Goal: Check status: Check status

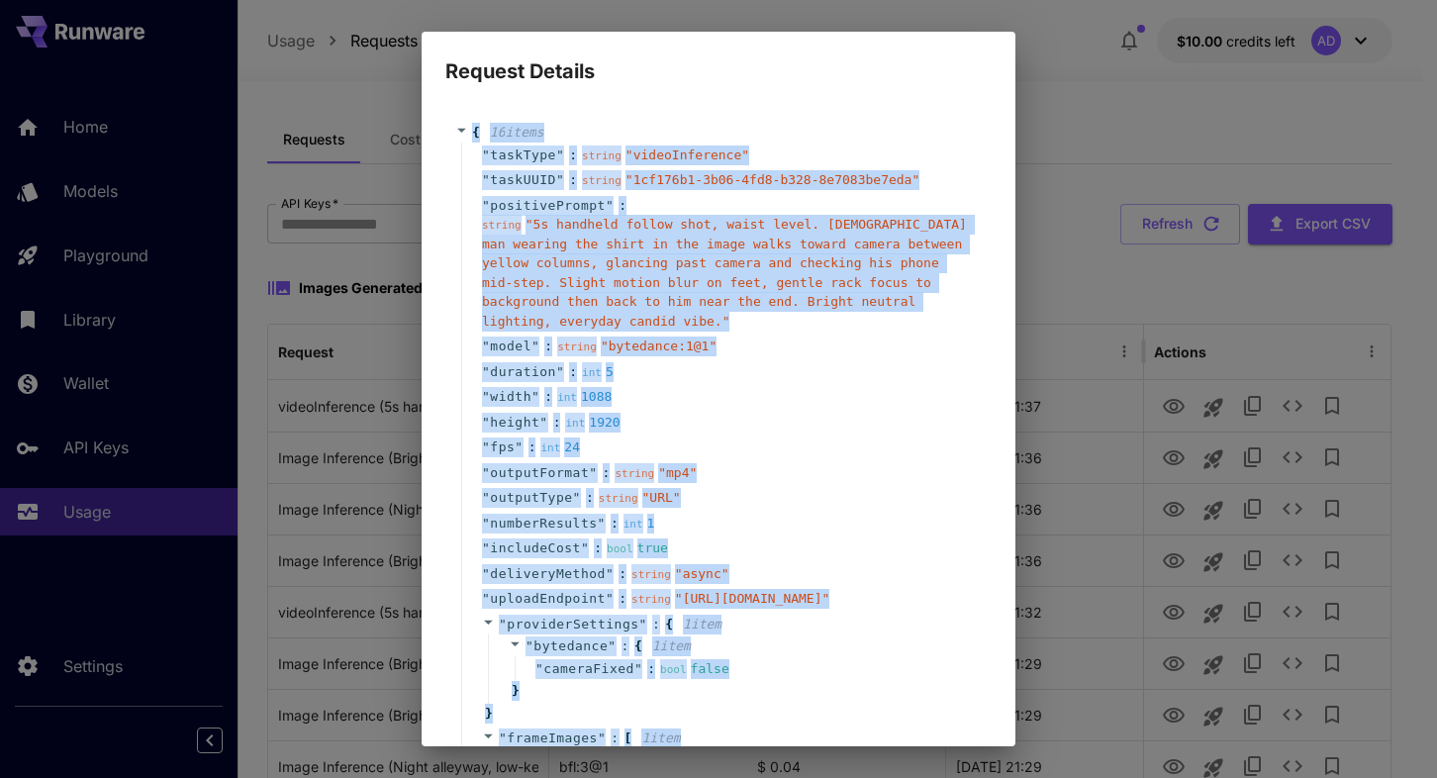
scroll to position [343, 0]
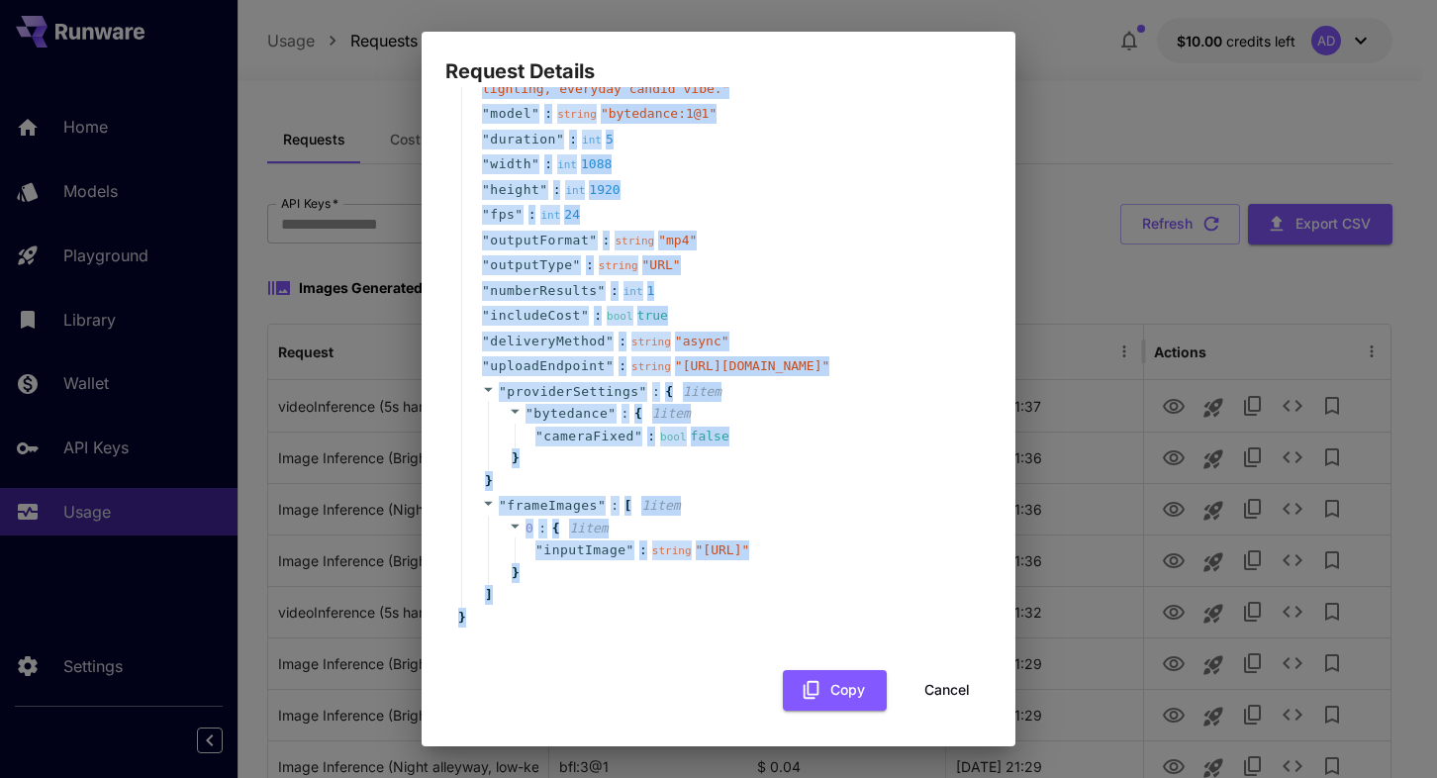
click at [913, 670] on button "Cancel" at bounding box center [947, 690] width 89 height 41
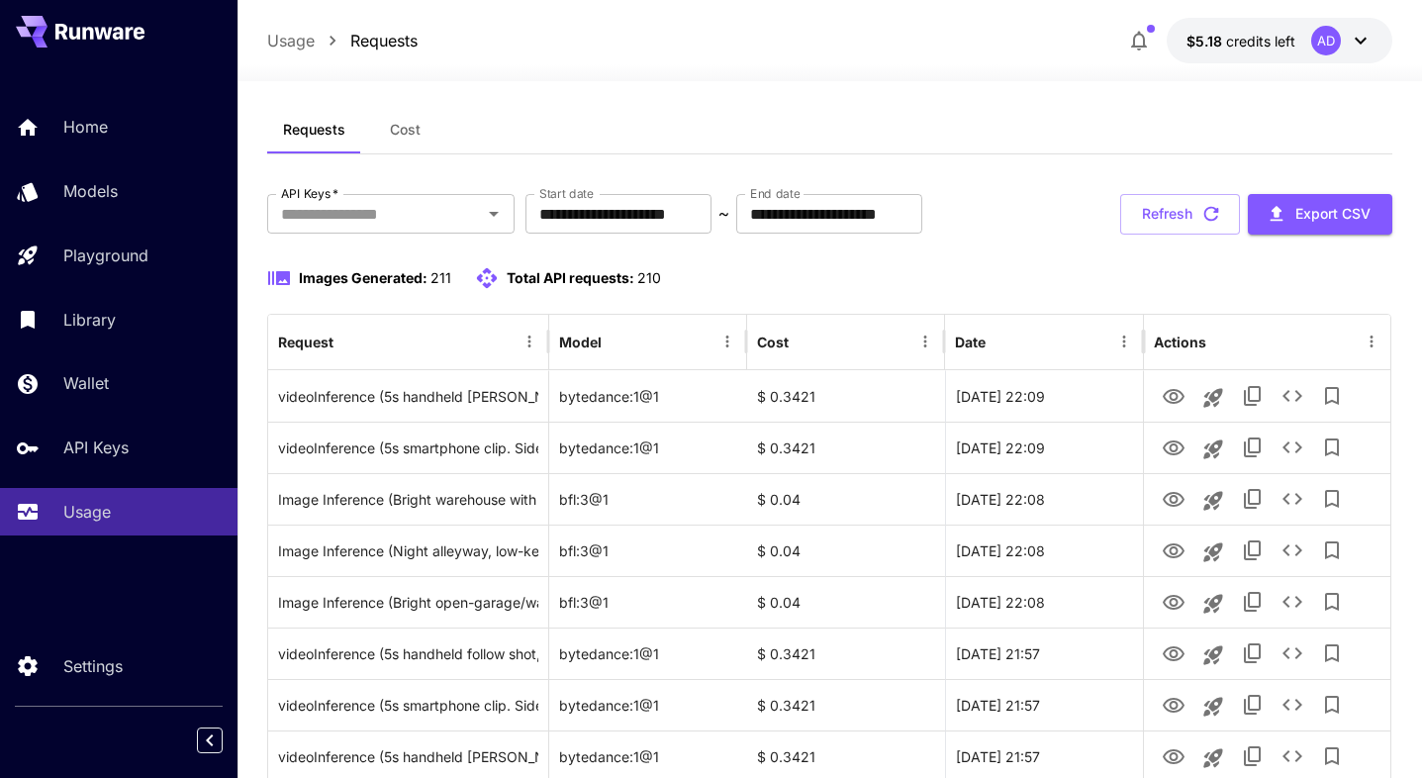
scroll to position [32, 0]
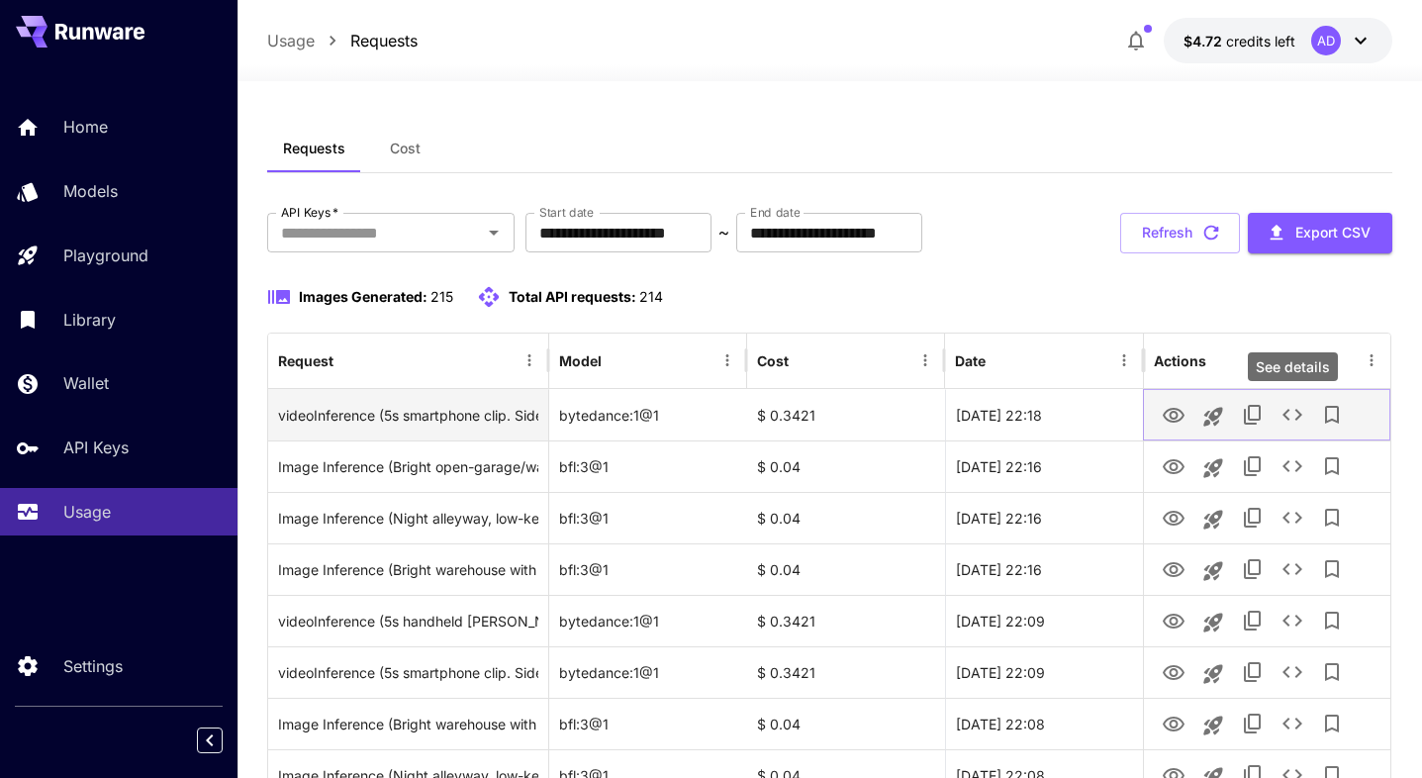
click at [1291, 425] on icon "See details" at bounding box center [1293, 415] width 24 height 24
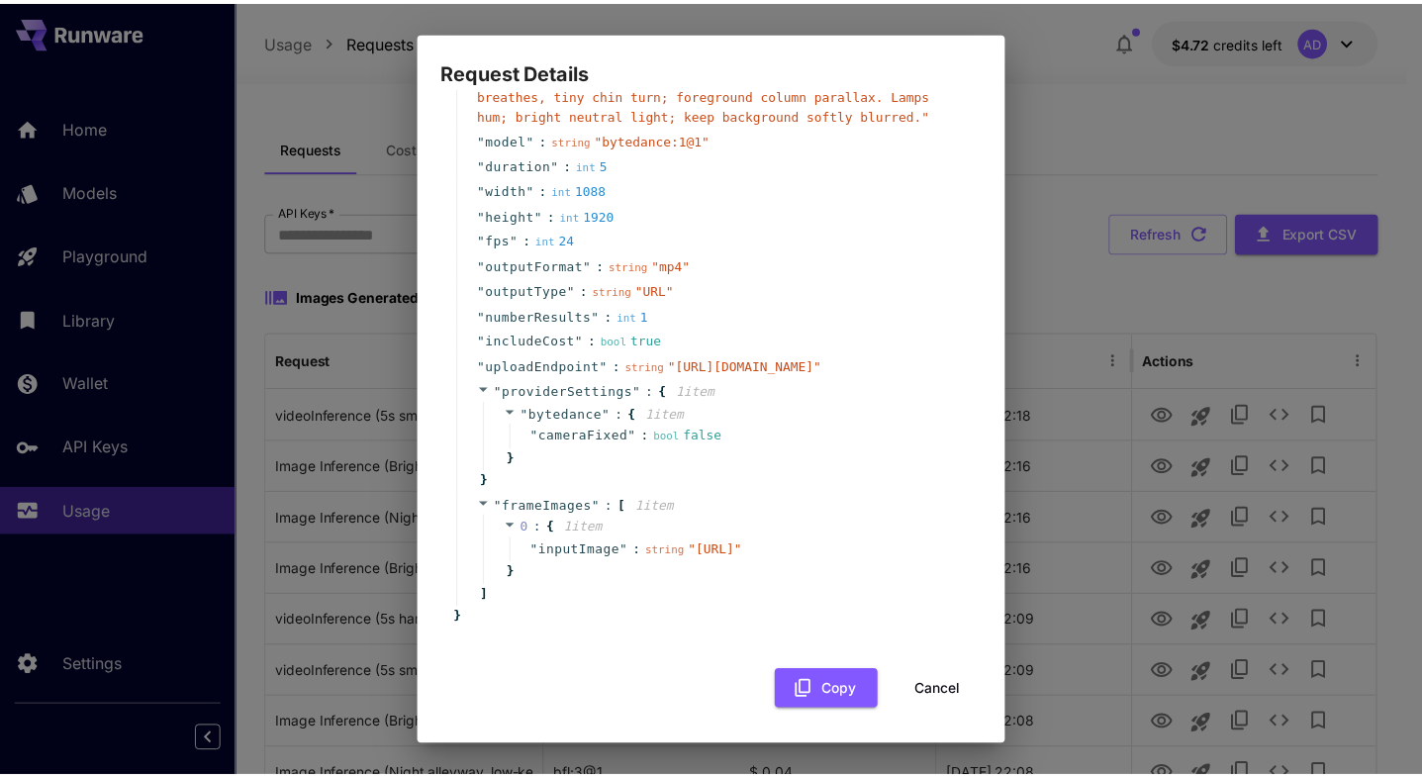
scroll to position [318, 0]
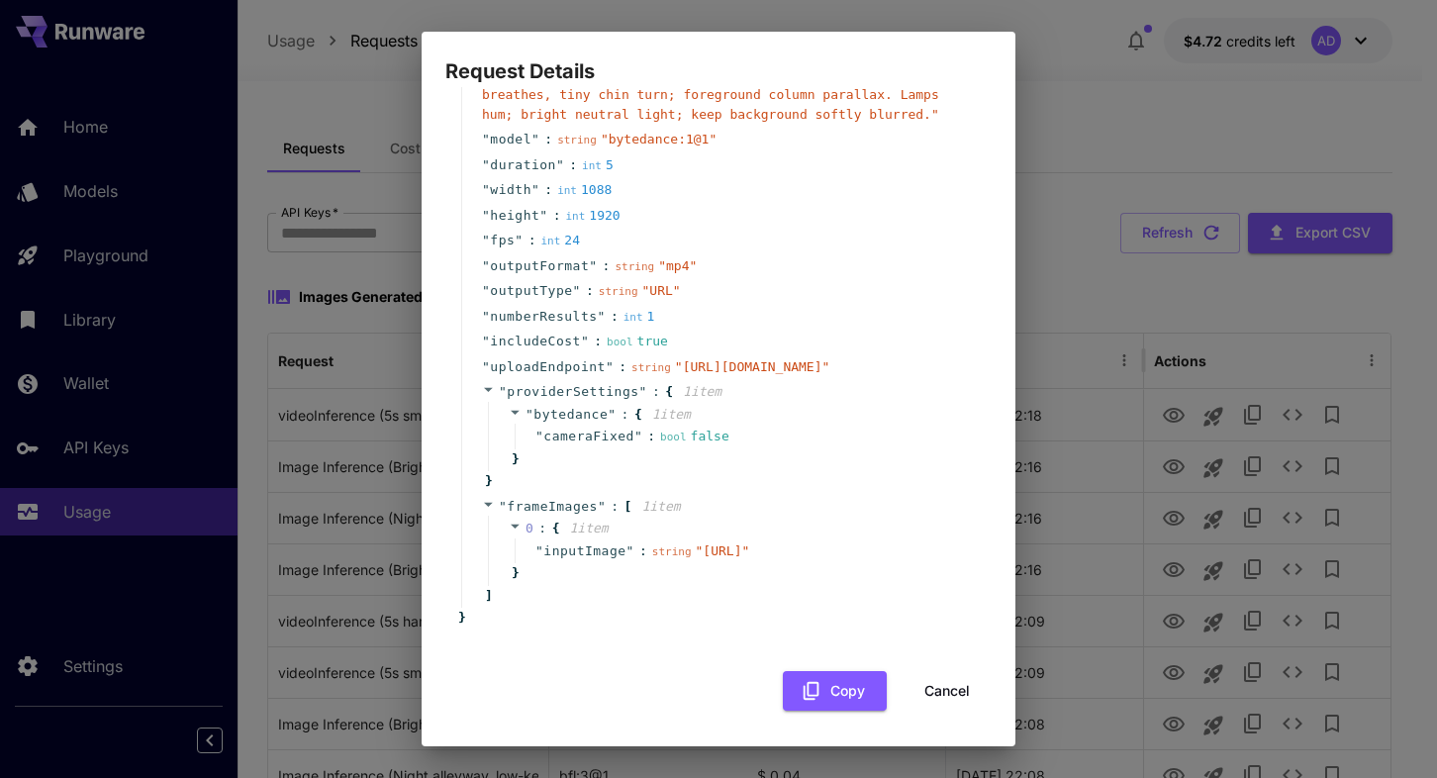
click at [1065, 383] on div "Request Details { 15 item s " taskType " : string " videoInference " " taskUUID…" at bounding box center [718, 389] width 1437 height 778
click at [914, 676] on button "Cancel" at bounding box center [947, 691] width 89 height 41
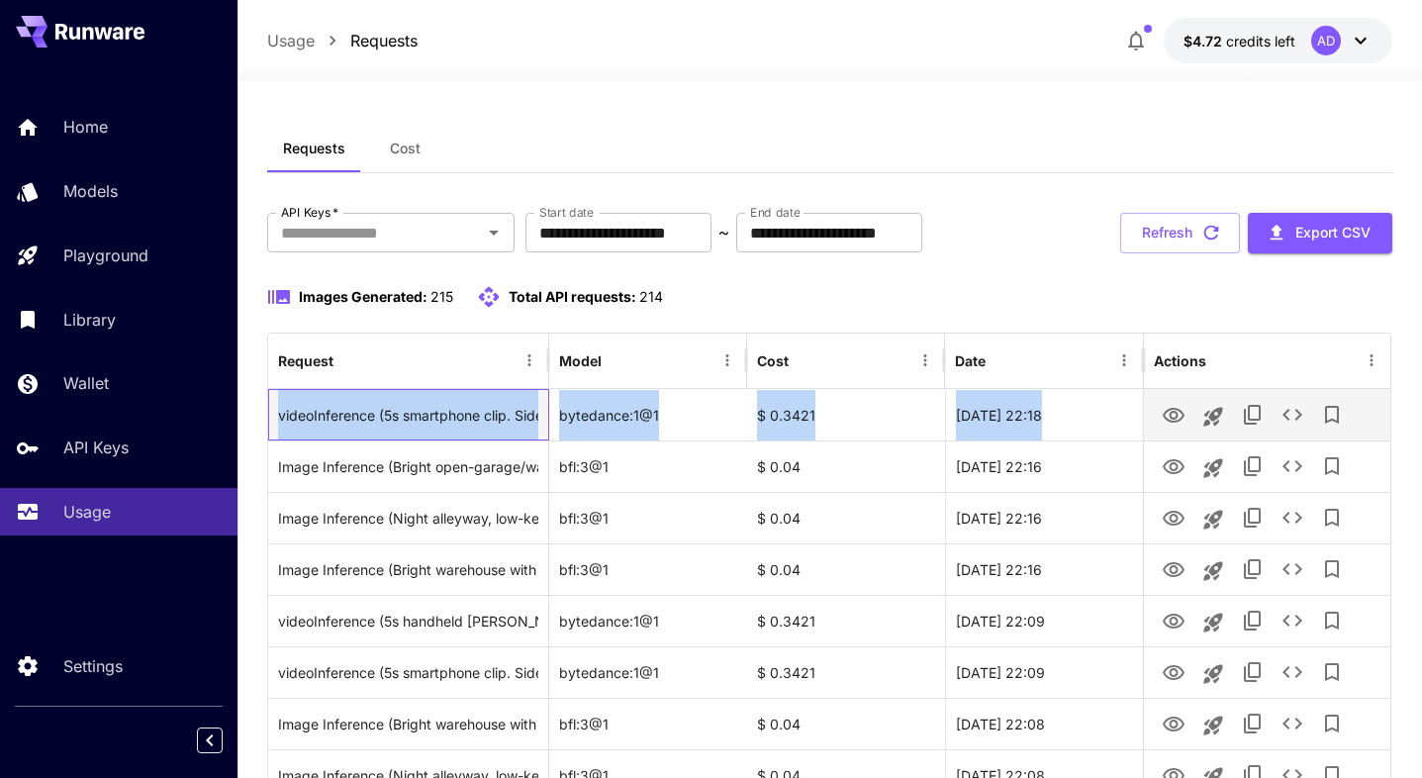
drag, startPoint x: 271, startPoint y: 414, endPoint x: 1364, endPoint y: 413, distance: 1092.8
click at [1364, 413] on div "videoInference (5s smartphone clip. Side-profile of an African American man wea…" at bounding box center [829, 414] width 1122 height 51
copy div "videoInference (5s smartphone clip. Side-profile of an African American man wea…"
click at [1284, 415] on icon "See details" at bounding box center [1293, 415] width 20 height 12
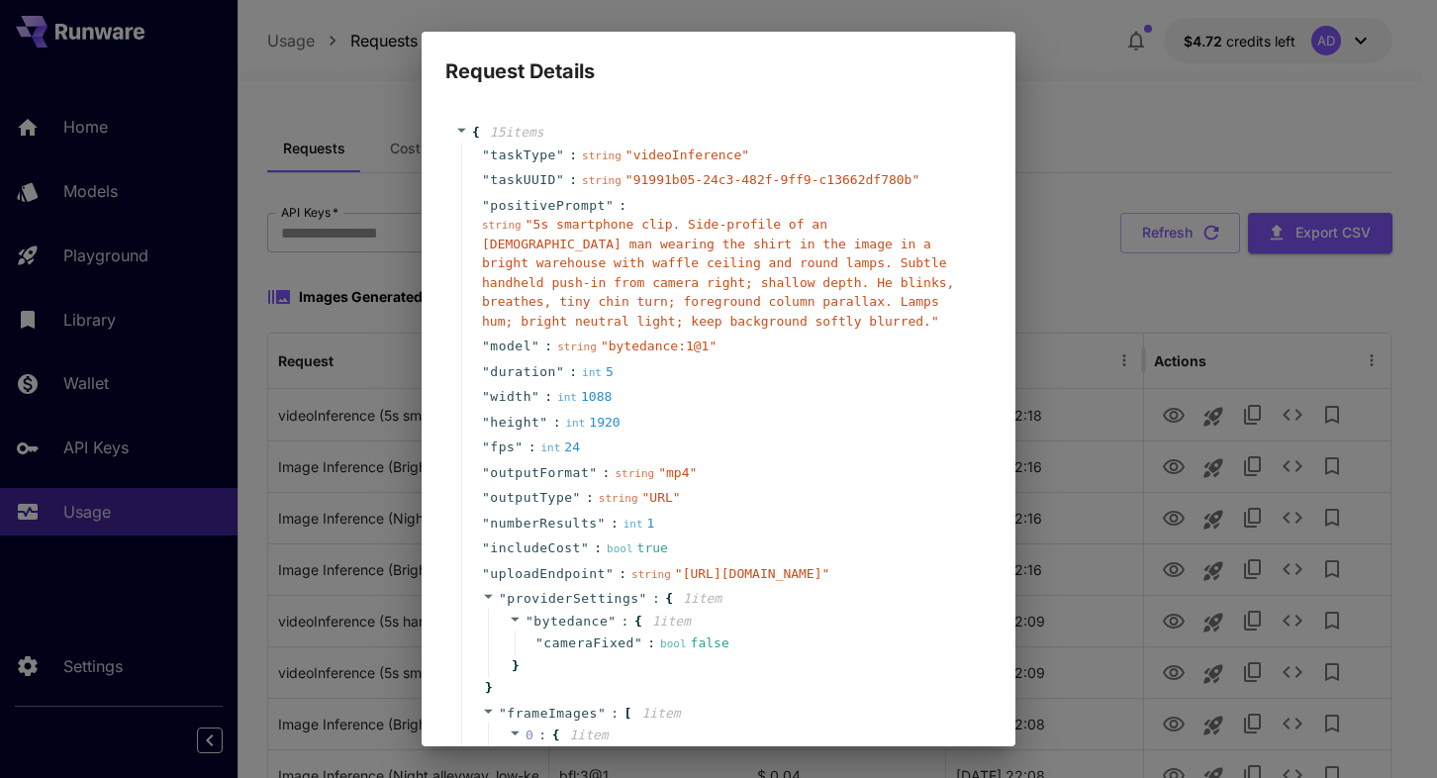
click at [878, 398] on div "" width " : int 1088" at bounding box center [721, 397] width 521 height 26
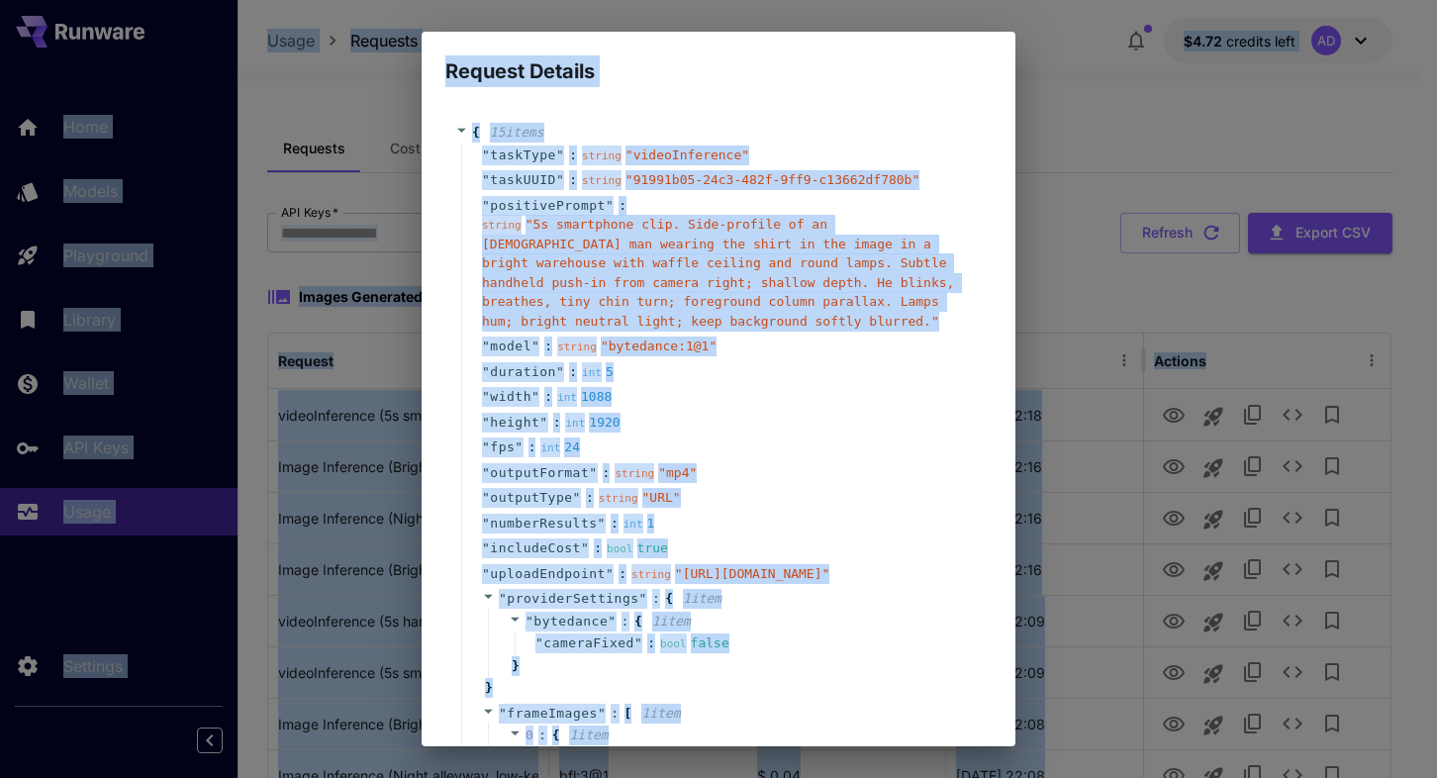
copy body "Home Models Playground Library Wallet API Keys Usage Settings Usage Requests $4…"
click at [878, 398] on div "" width " : int 1088" at bounding box center [721, 397] width 521 height 26
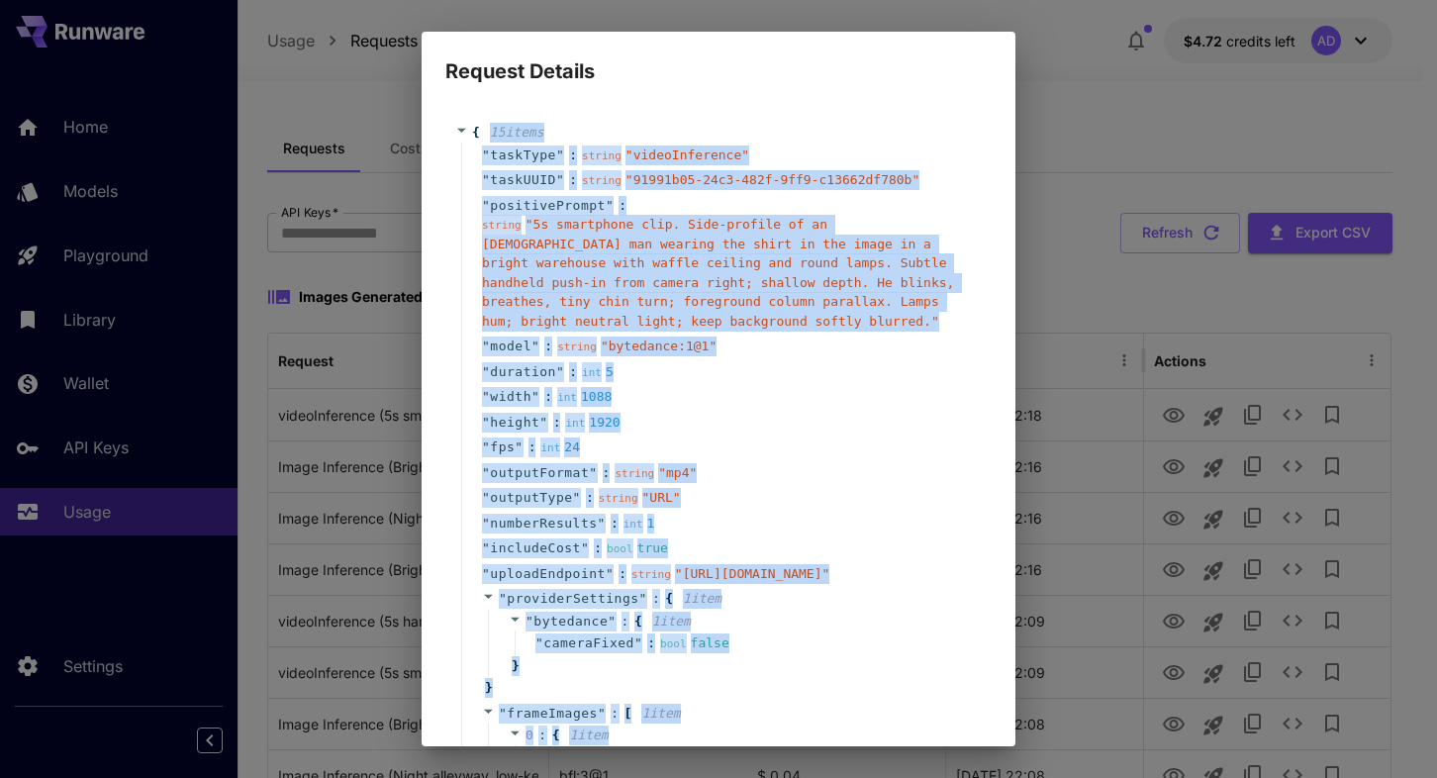
scroll to position [318, 0]
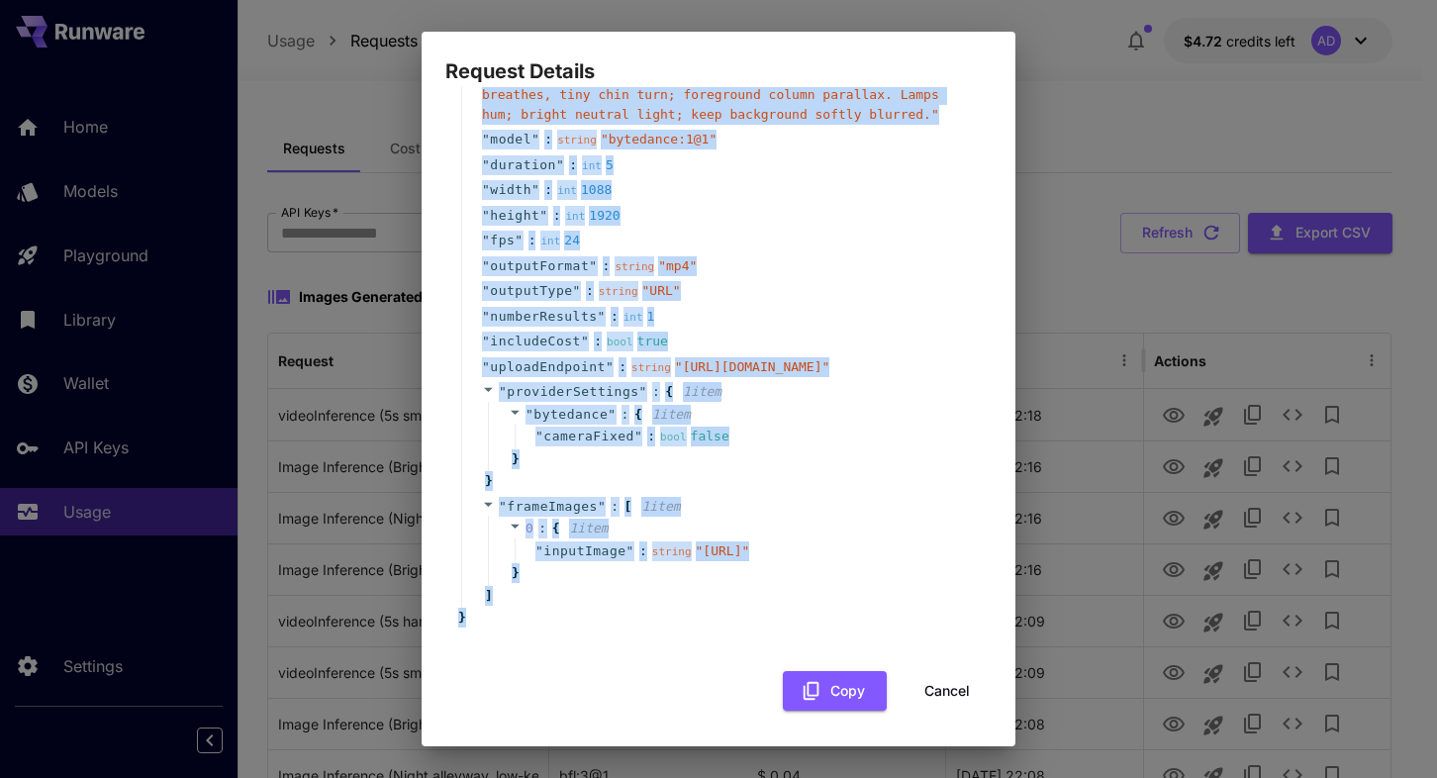
drag, startPoint x: 477, startPoint y: 131, endPoint x: 612, endPoint y: 611, distance: 498.6
click at [612, 611] on div "{ 15 item s " taskType " : string " videoInference " " taskUUID " : string " 91…" at bounding box center [718, 272] width 527 height 712
copy div "15 item s " taskType " : string " videoInference " " taskUUID " : string " 9199…"
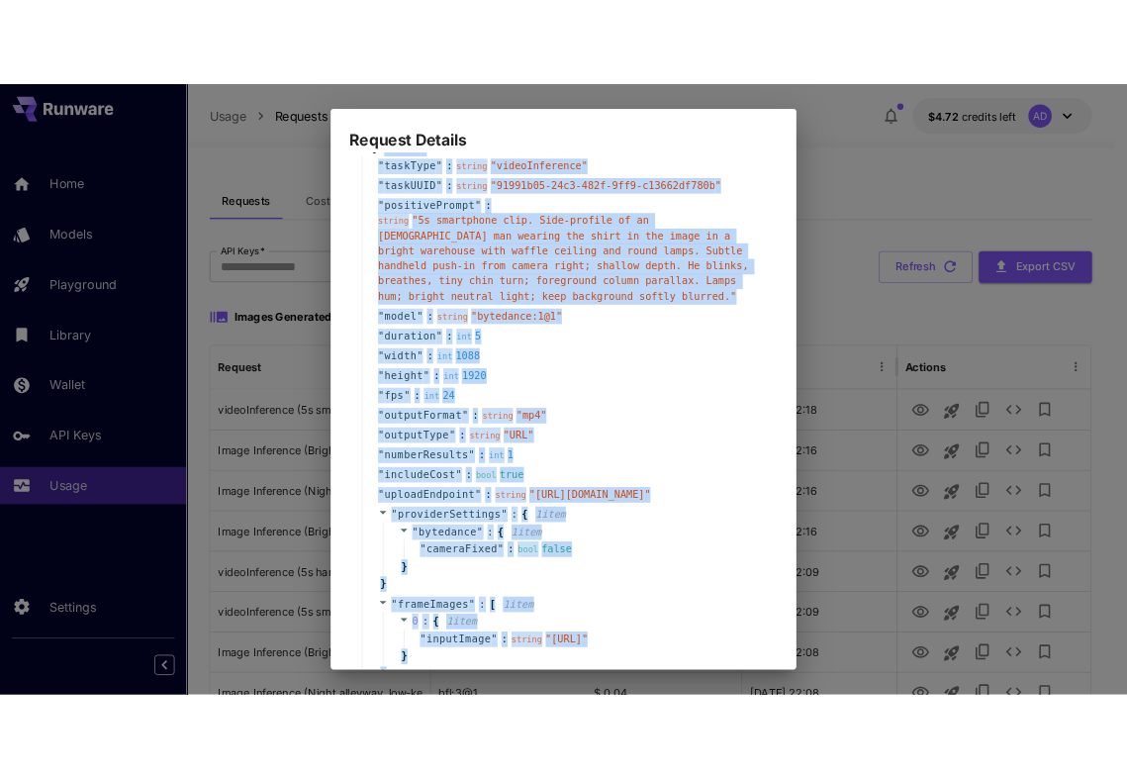
scroll to position [0, 0]
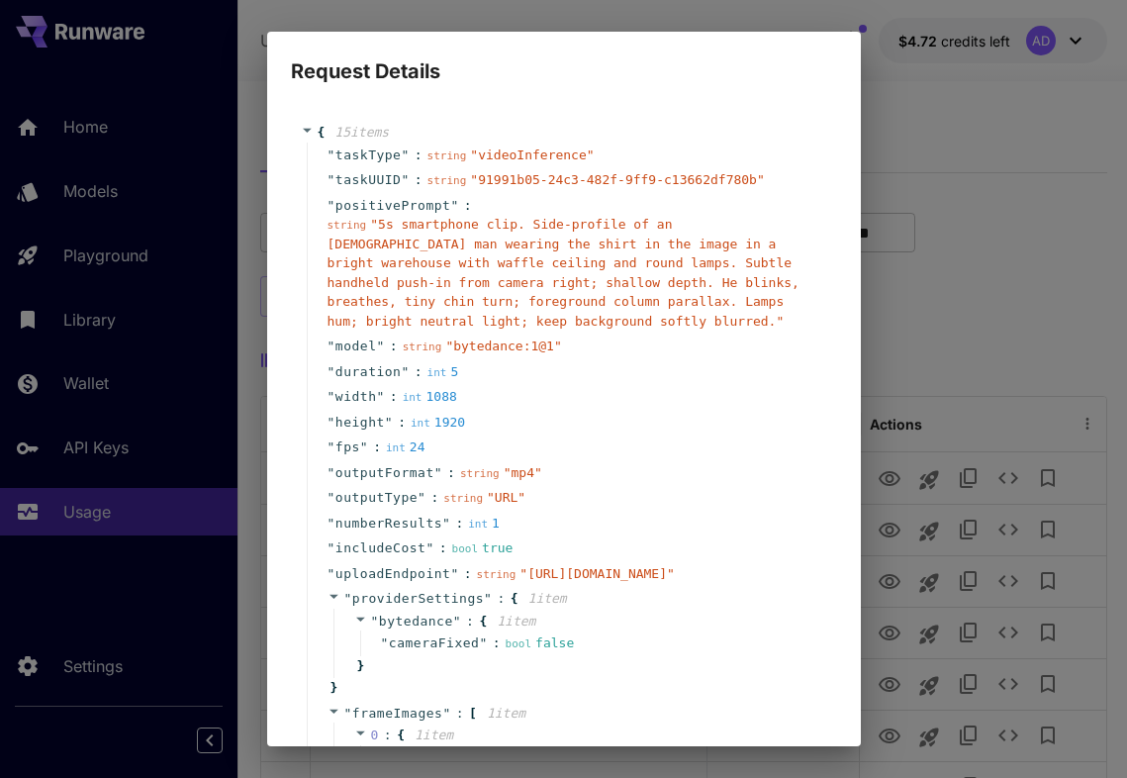
click at [908, 79] on div "Request Details { 15 item s " taskType " : string " videoInference " " taskUUID…" at bounding box center [563, 389] width 1127 height 778
click at [253, 43] on div "Request Details { 15 item s " taskType " : string " videoInference " " taskUUID…" at bounding box center [563, 389] width 1127 height 778
click at [244, 313] on div "Request Details { 15 item s " taskType " : string " videoInference " " taskUUID…" at bounding box center [563, 389] width 1127 height 778
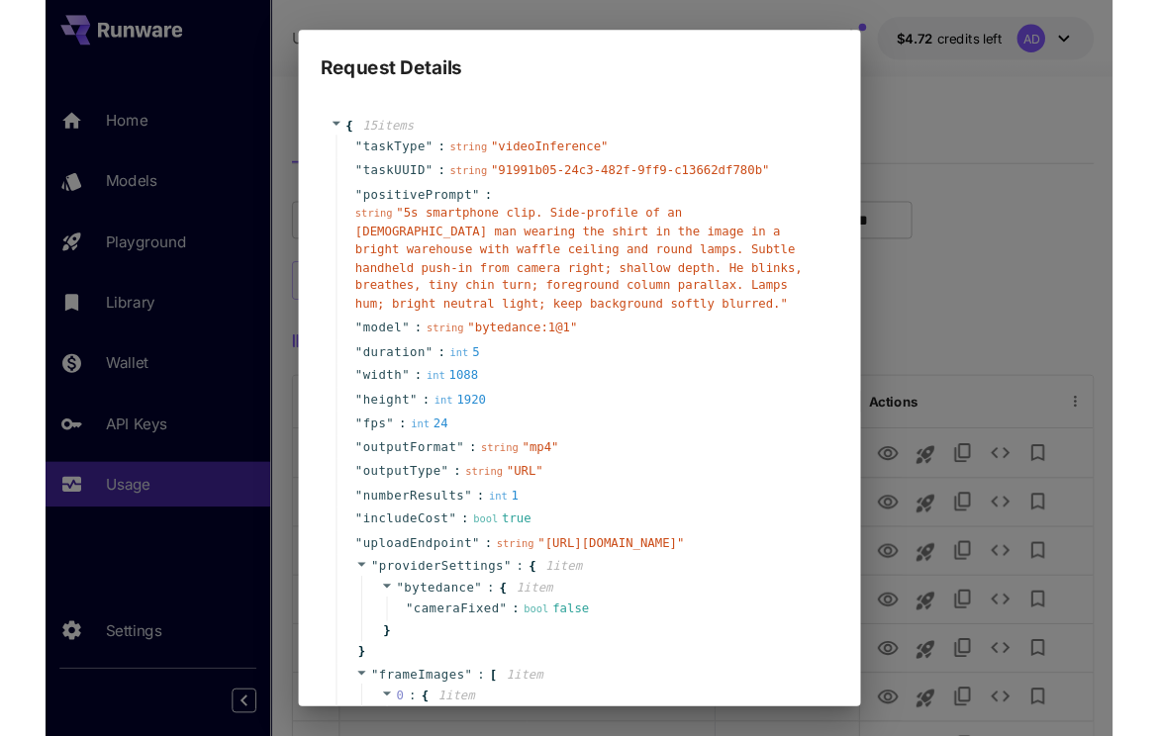
scroll to position [318, 0]
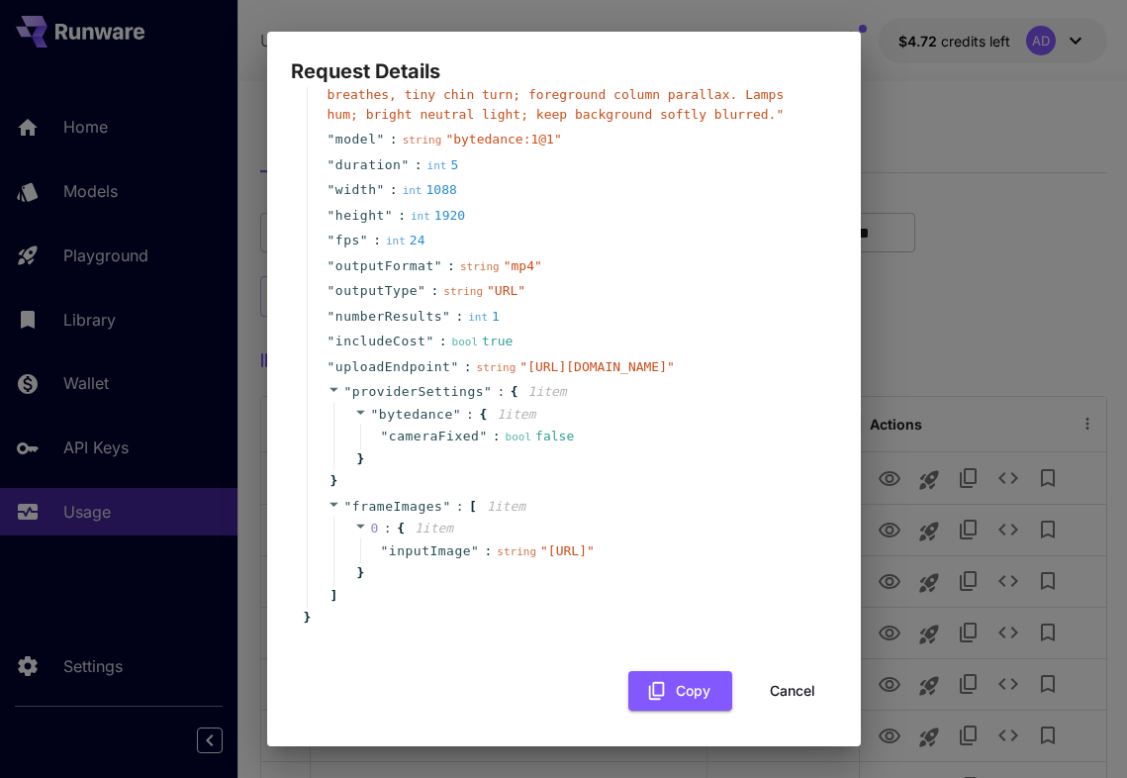
click at [767, 683] on button "Cancel" at bounding box center [792, 691] width 89 height 41
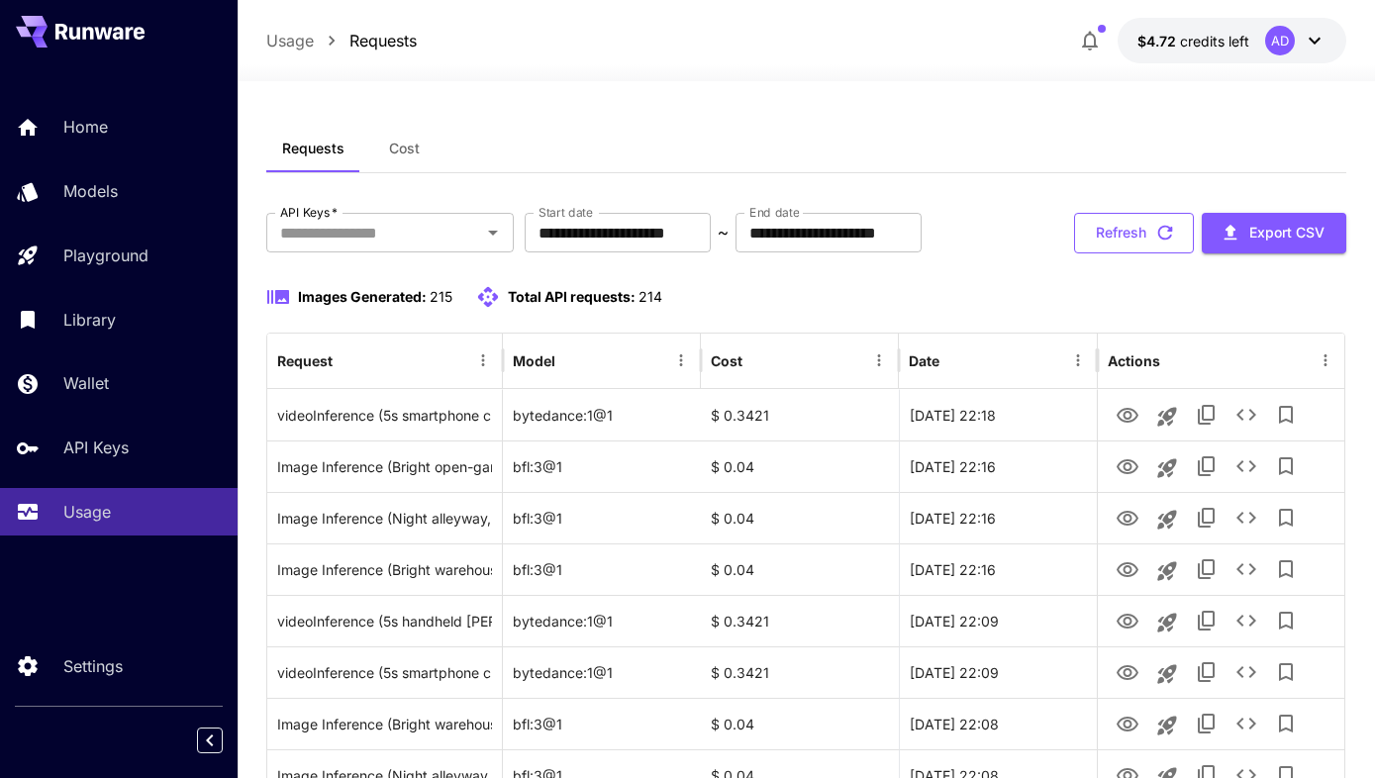
click at [1150, 235] on button "Refresh" at bounding box center [1134, 233] width 120 height 41
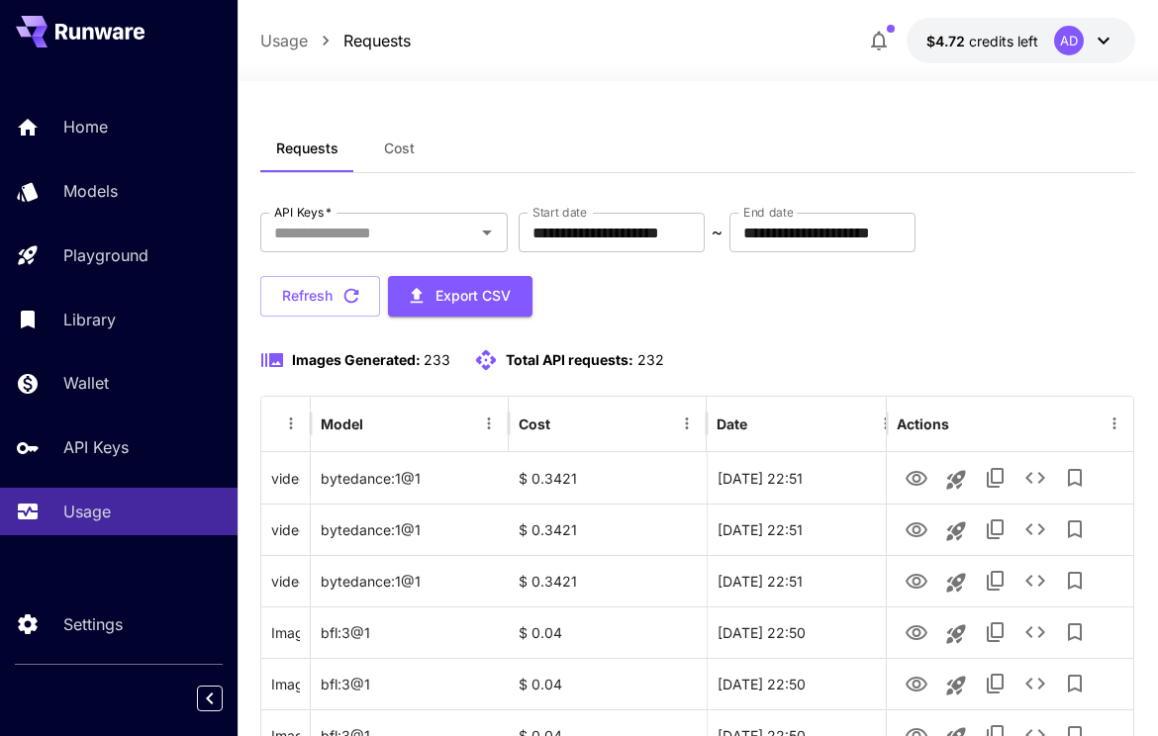
click at [324, 306] on button "Refresh" at bounding box center [320, 296] width 120 height 41
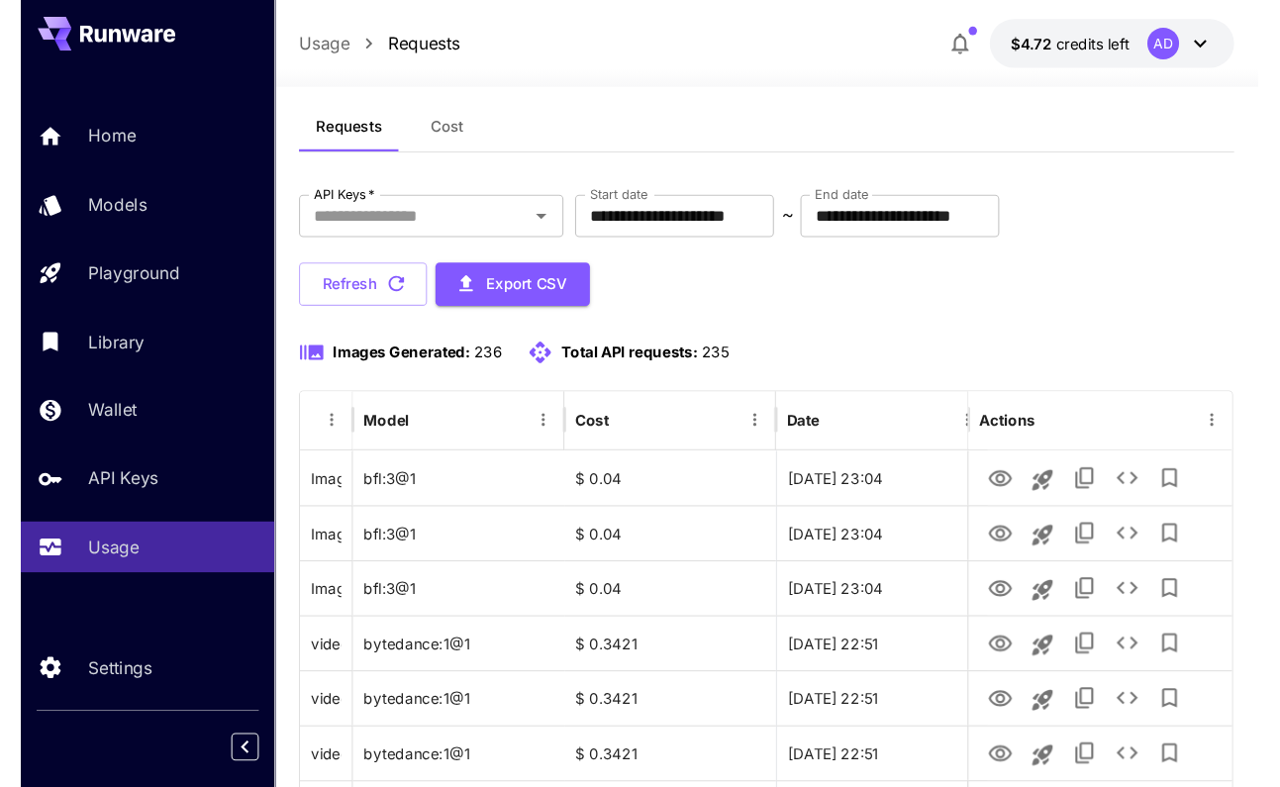
scroll to position [32, 0]
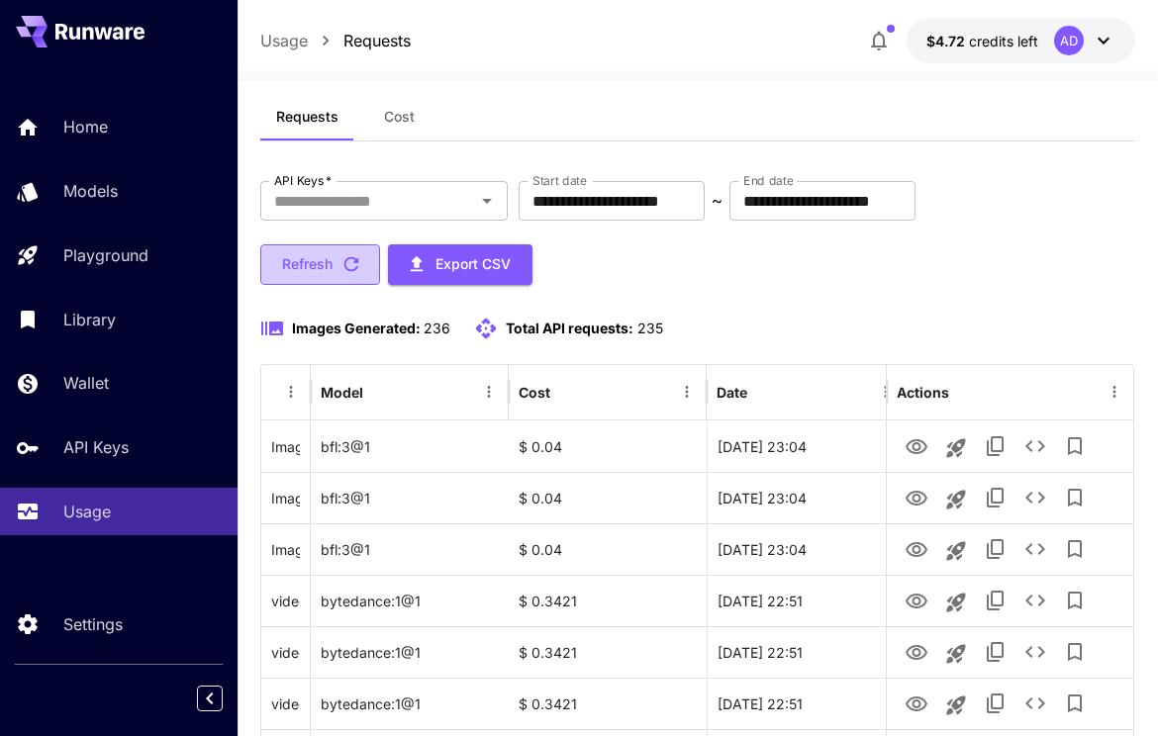
click at [303, 254] on button "Refresh" at bounding box center [320, 264] width 120 height 41
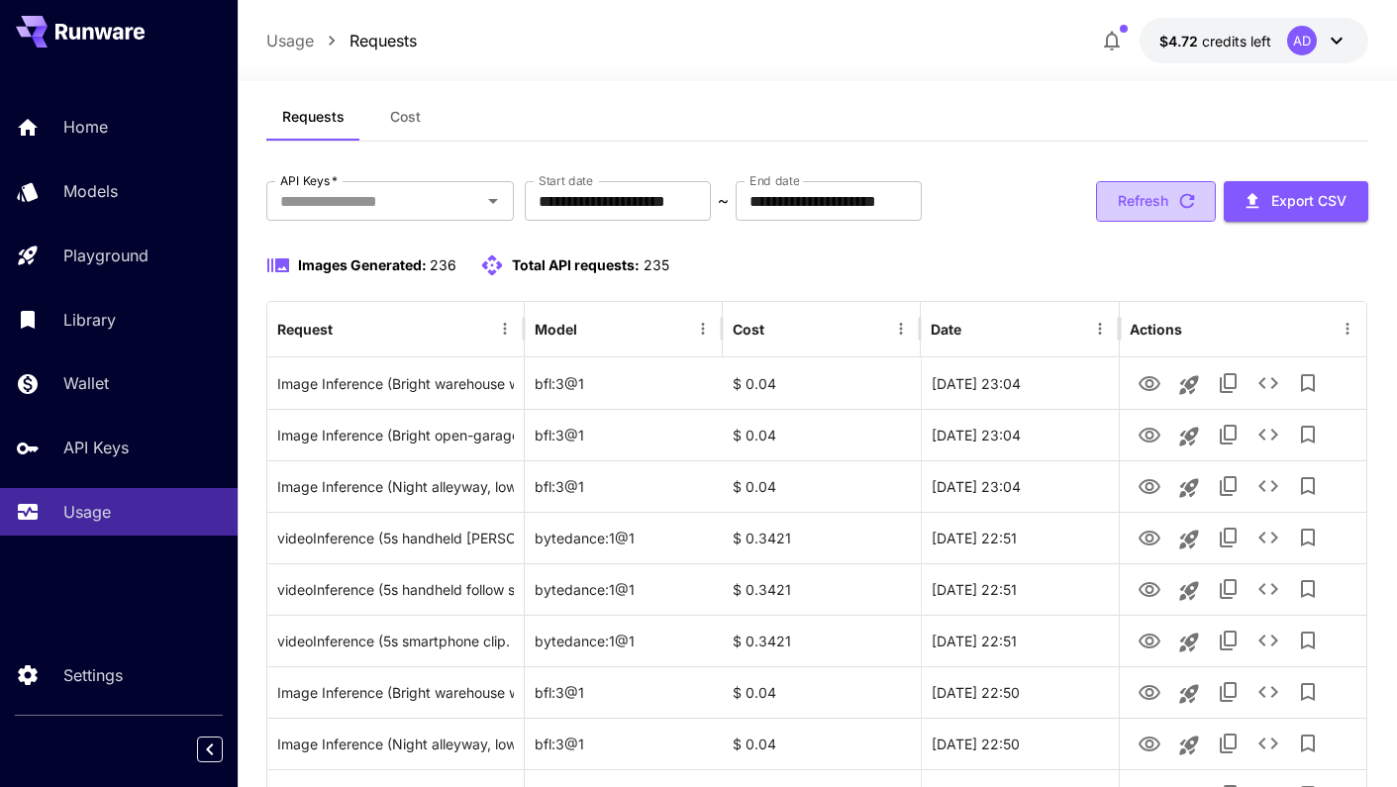
click at [1167, 218] on button "Refresh" at bounding box center [1156, 201] width 120 height 41
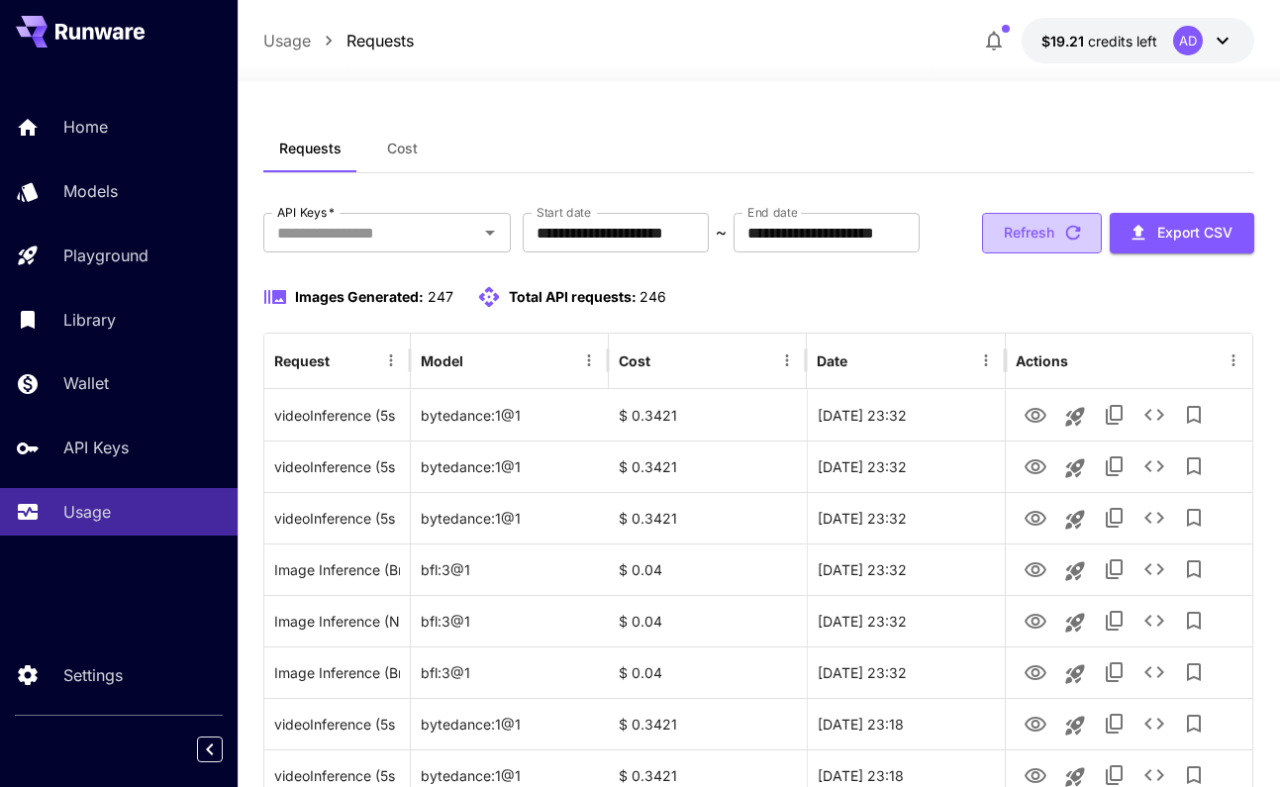
click at [1066, 233] on icon "button" at bounding box center [1072, 233] width 15 height 15
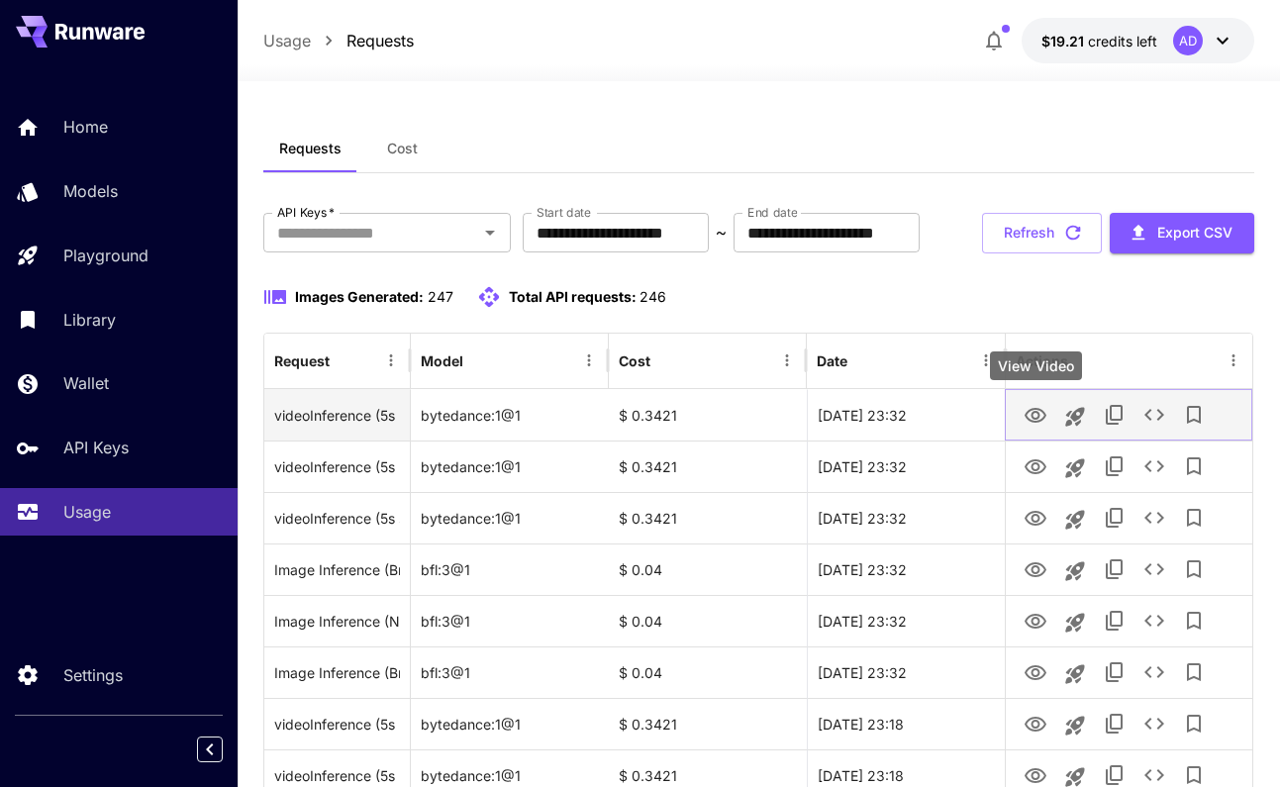
click at [1033, 418] on icon "View Video" at bounding box center [1036, 415] width 22 height 15
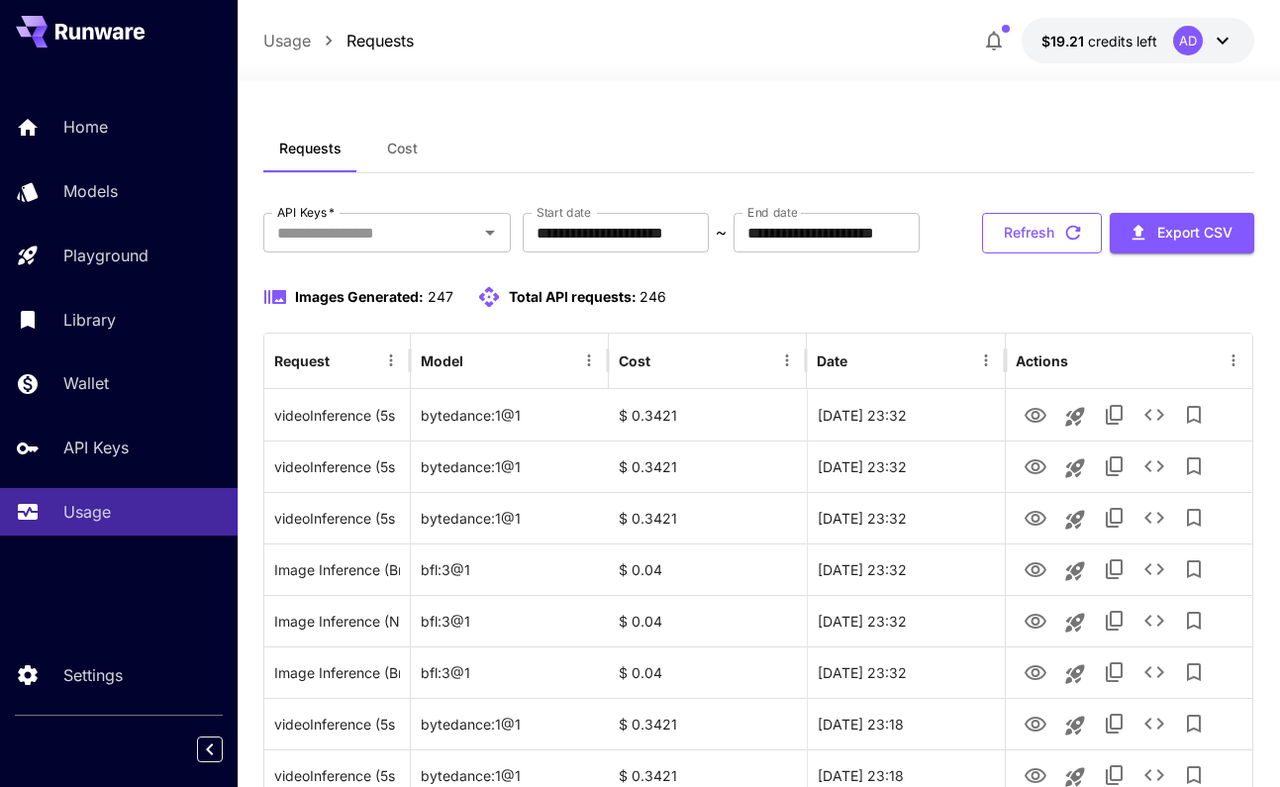
click at [1014, 214] on button "Refresh" at bounding box center [1042, 233] width 120 height 41
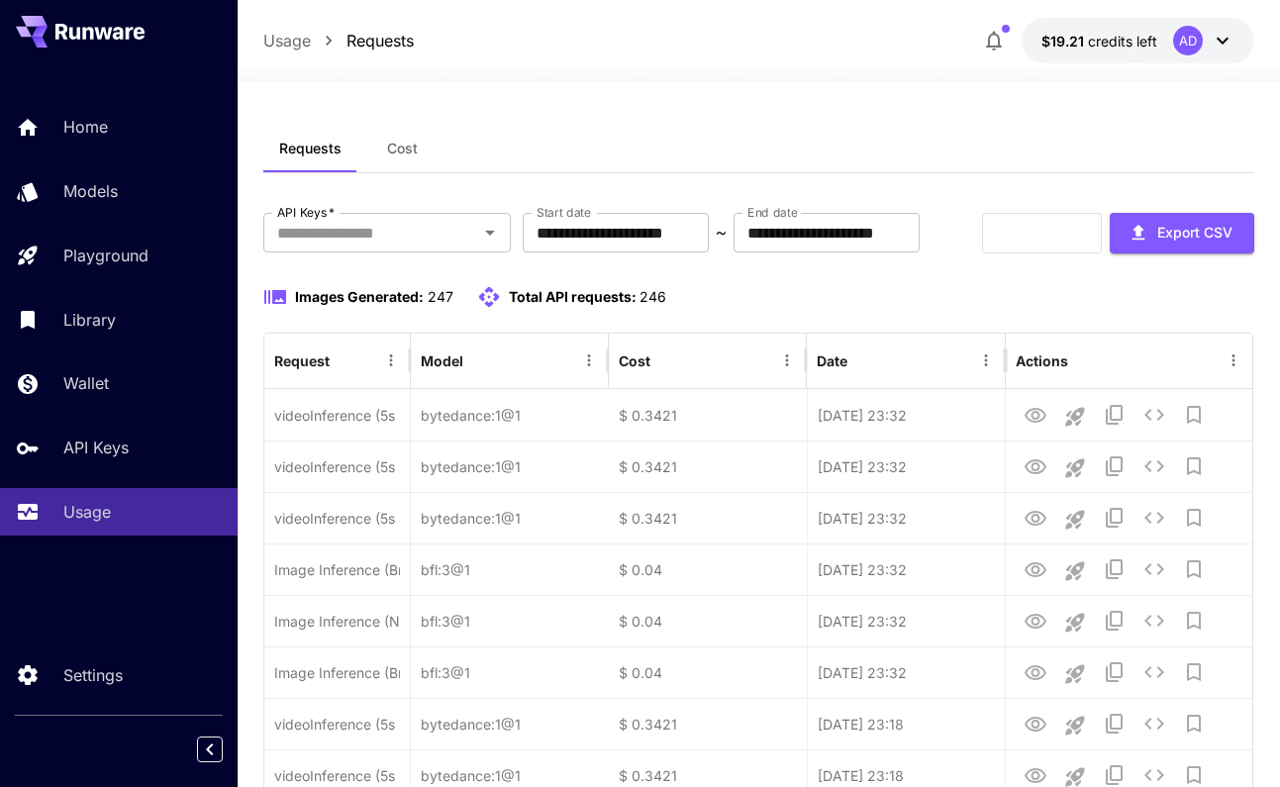
click at [1016, 225] on div "Refresh Export CSV" at bounding box center [1118, 233] width 272 height 41
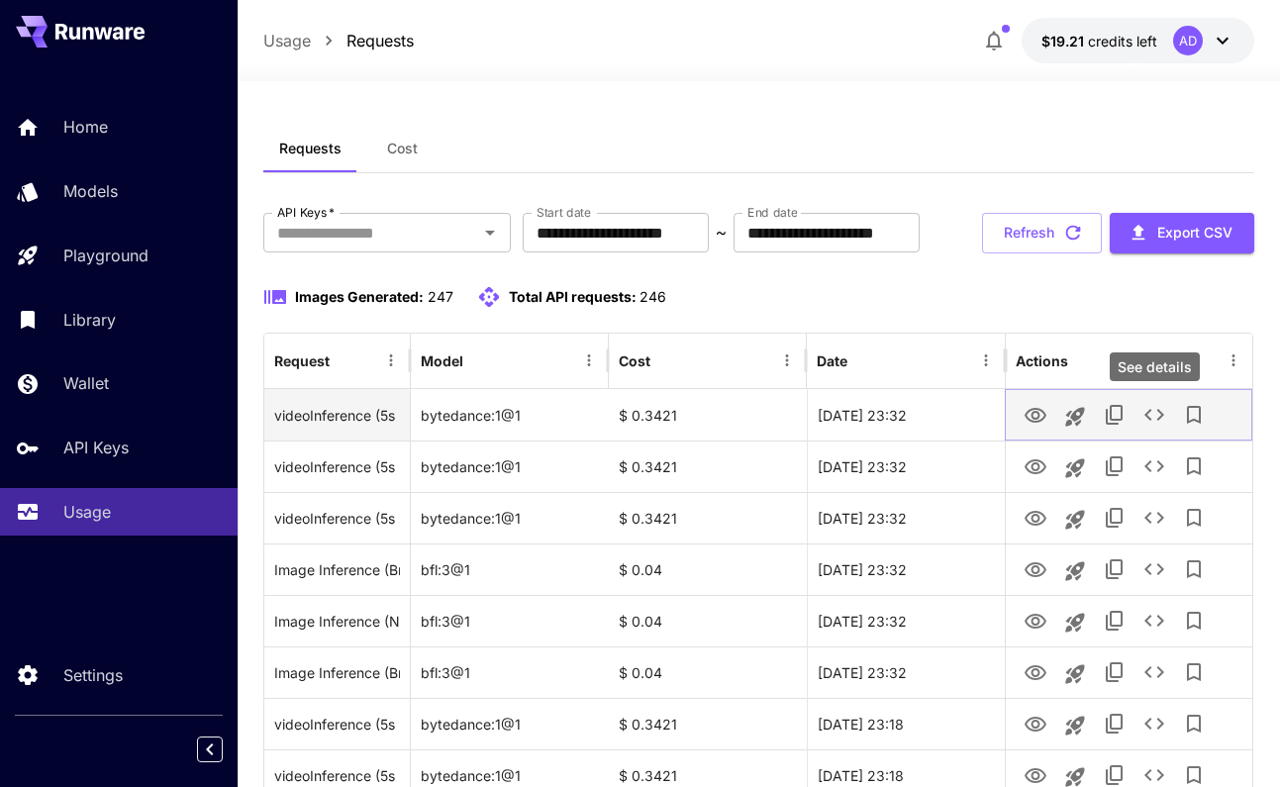
click at [1167, 421] on button "See details" at bounding box center [1154, 415] width 40 height 40
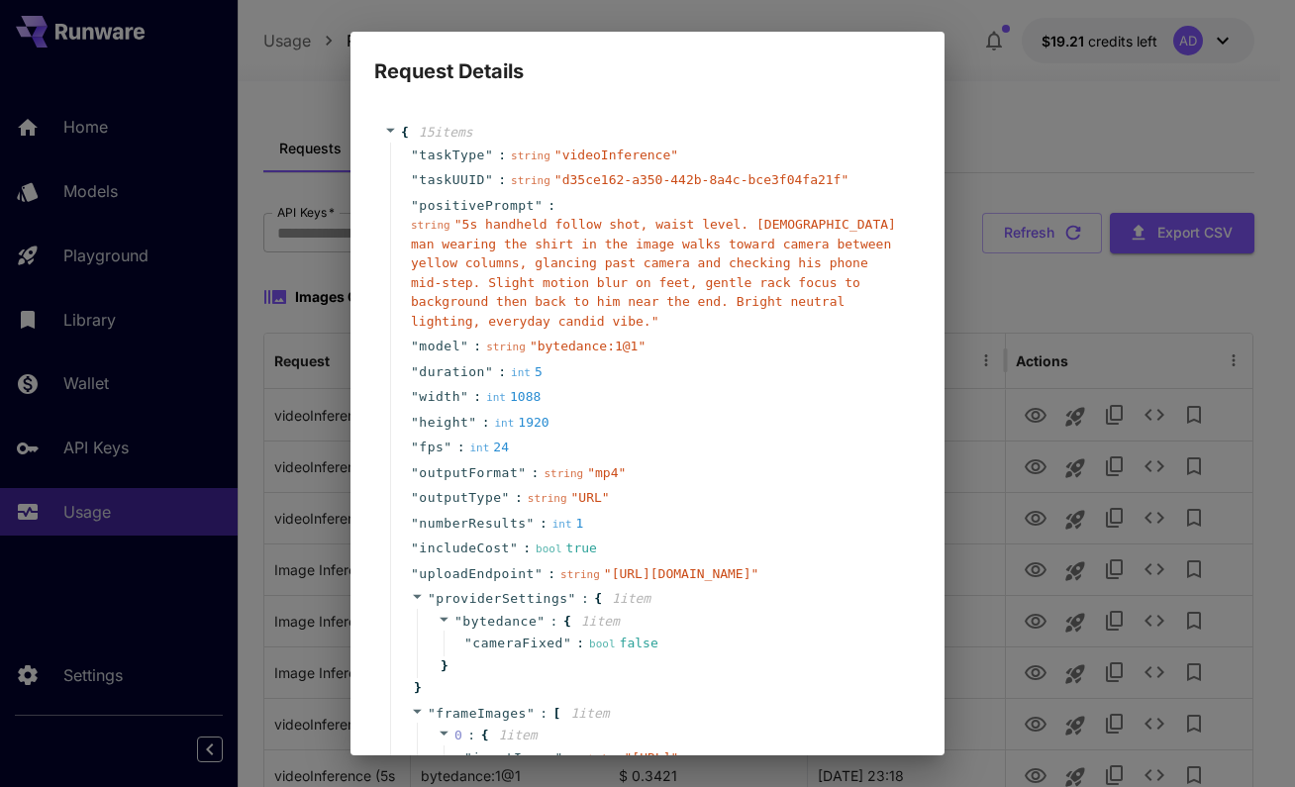
click at [747, 374] on div "" duration " : int 5" at bounding box center [650, 372] width 521 height 26
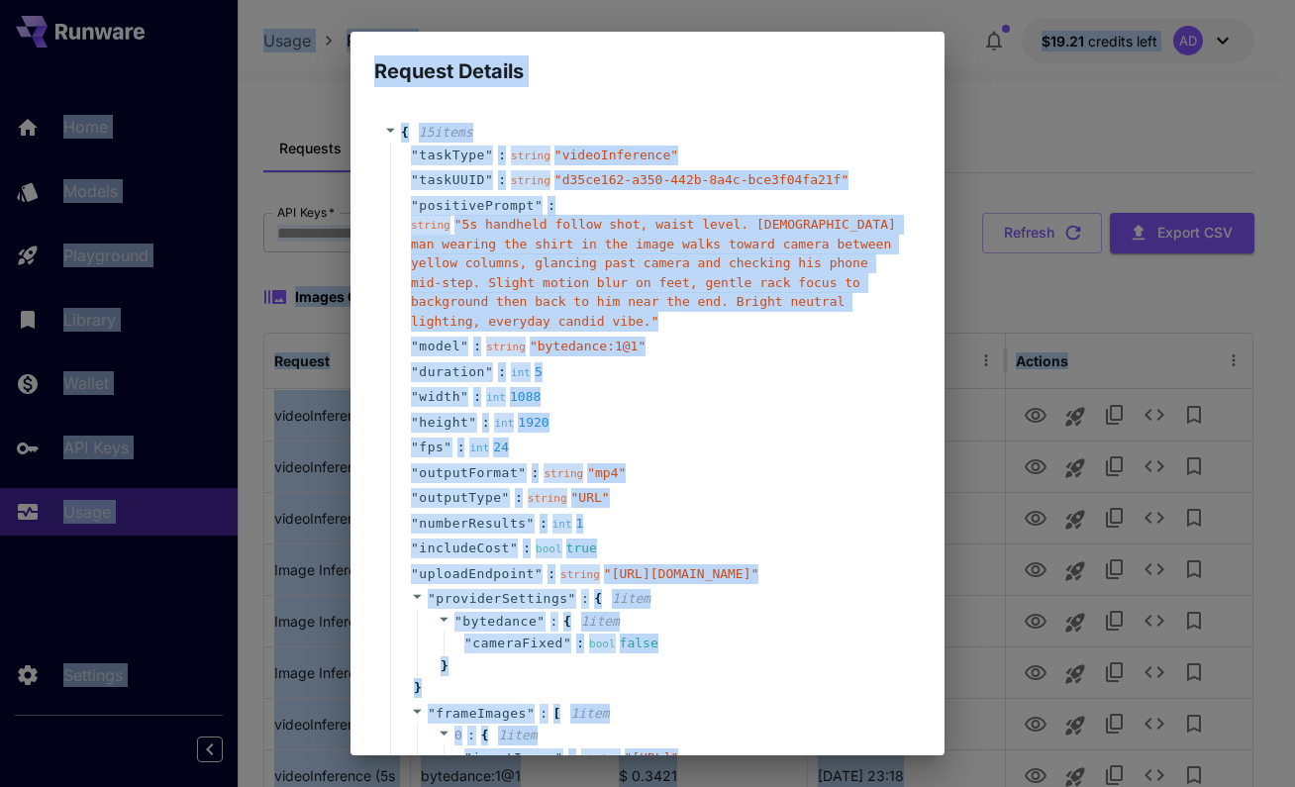
copy body "Home Models Playground Library Wallet API Keys Usage Settings Usage Requests $1…"
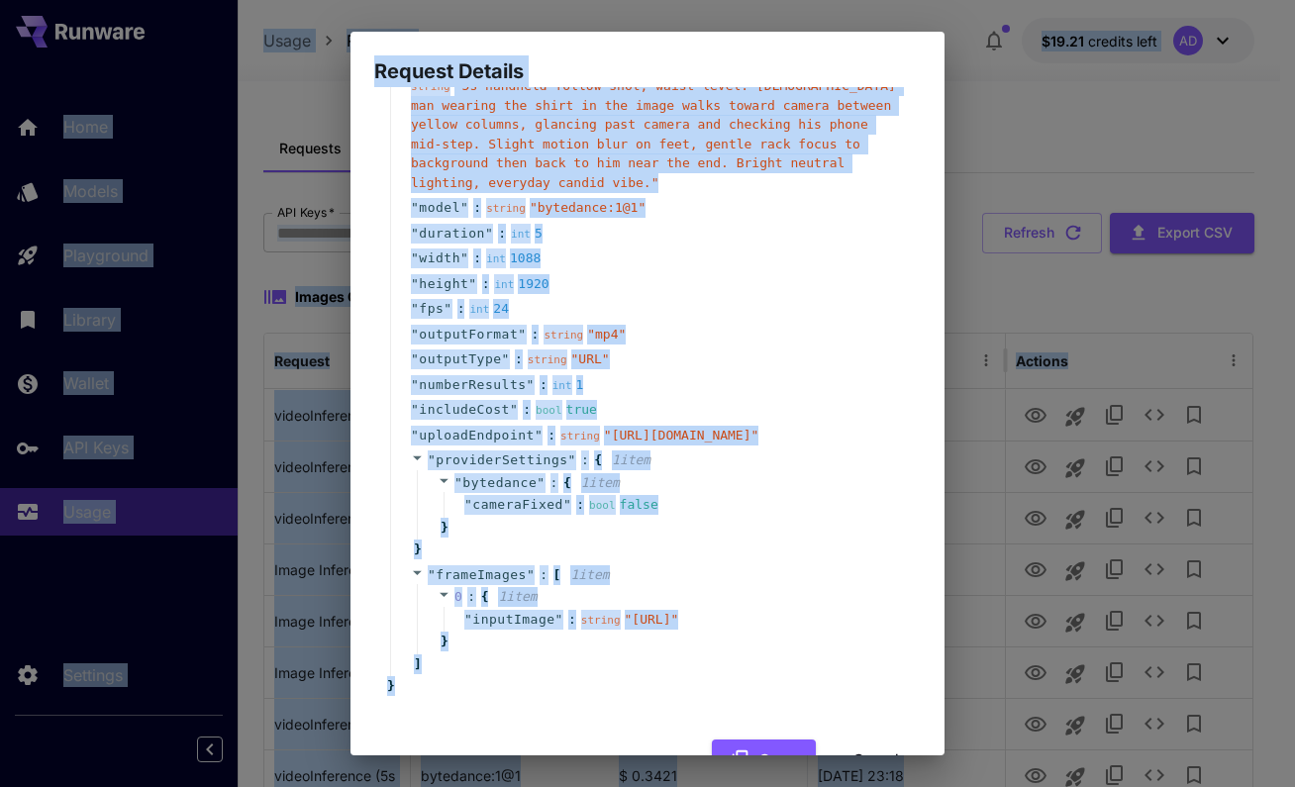
scroll to position [309, 0]
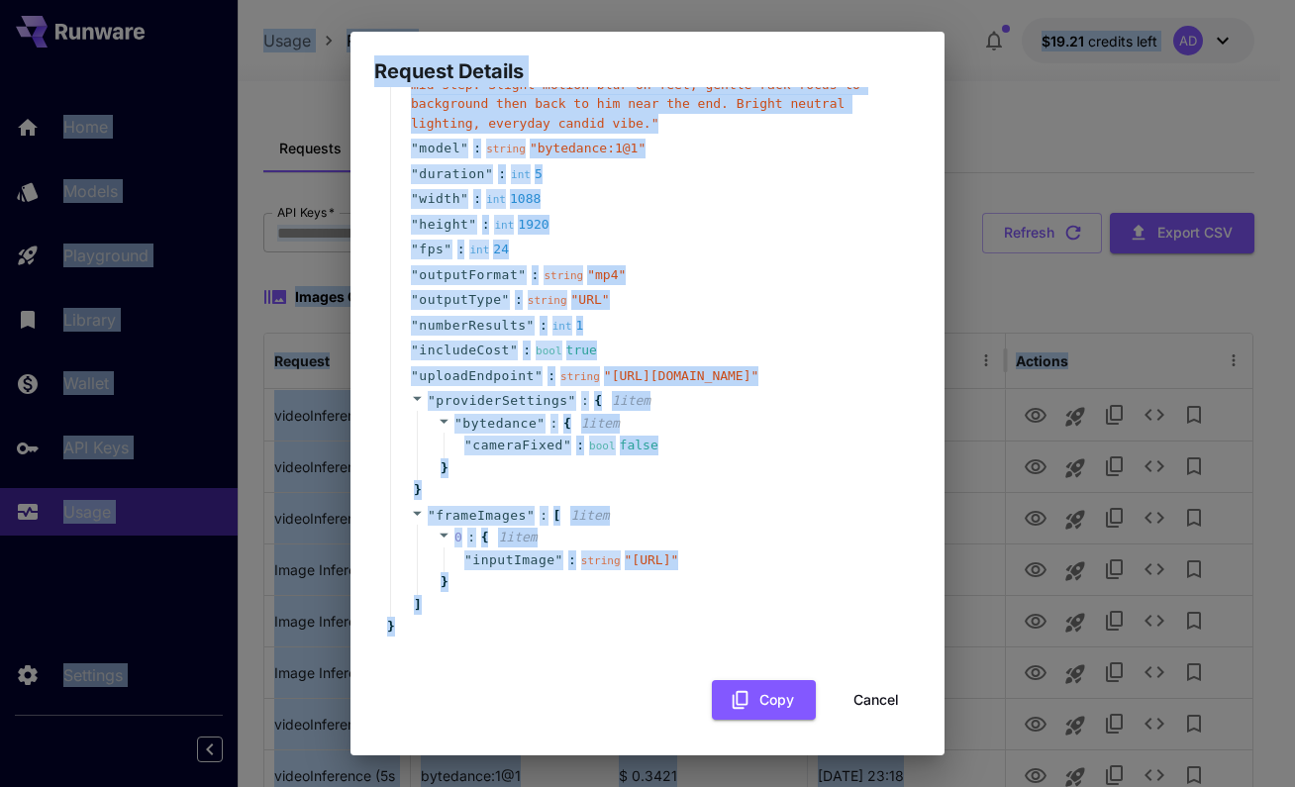
click at [515, 366] on span "uploadEndpoint" at bounding box center [477, 376] width 116 height 20
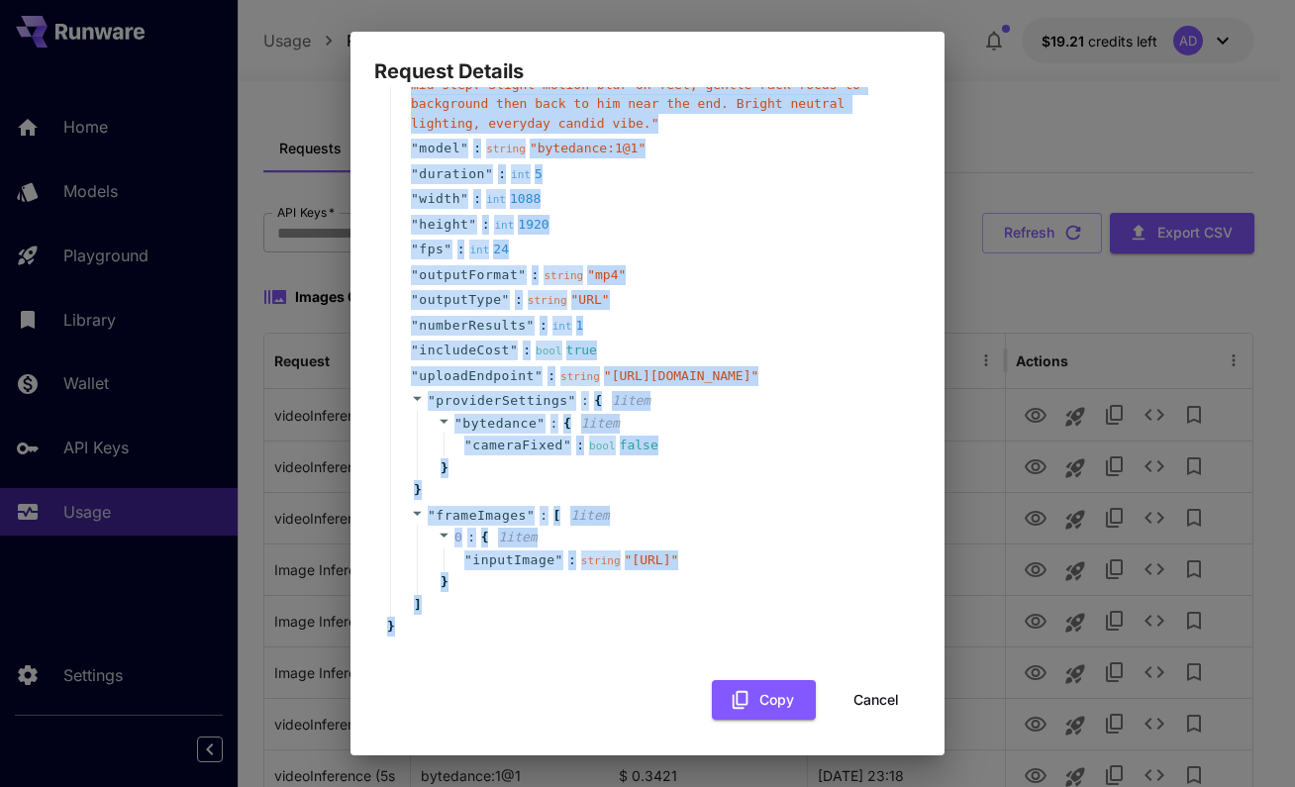
drag, startPoint x: 404, startPoint y: 132, endPoint x: 452, endPoint y: 677, distance: 547.6
click at [452, 678] on div "{ 15 item s " taskType " : string " videoInference " " taskUUID " : string " d3…" at bounding box center [647, 312] width 546 height 815
copy div "{ 15 item s " taskType " : string " videoInference " " taskUUID " : string " d3…"
click at [712, 683] on button "Copy" at bounding box center [764, 700] width 104 height 41
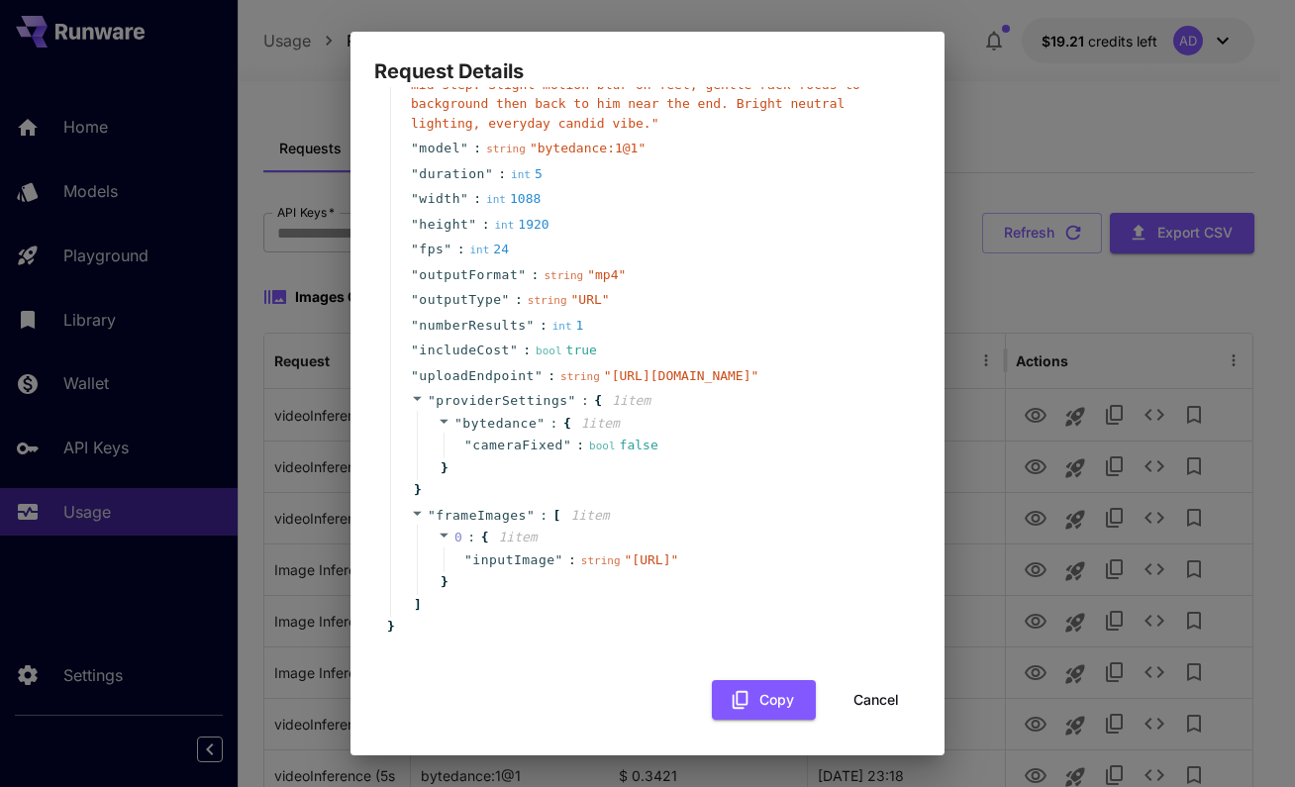
click at [1094, 89] on div "Request Details { 15 item s " taskType " : string " videoInference " " taskUUID…" at bounding box center [647, 393] width 1295 height 787
click at [866, 693] on button "Cancel" at bounding box center [875, 700] width 89 height 41
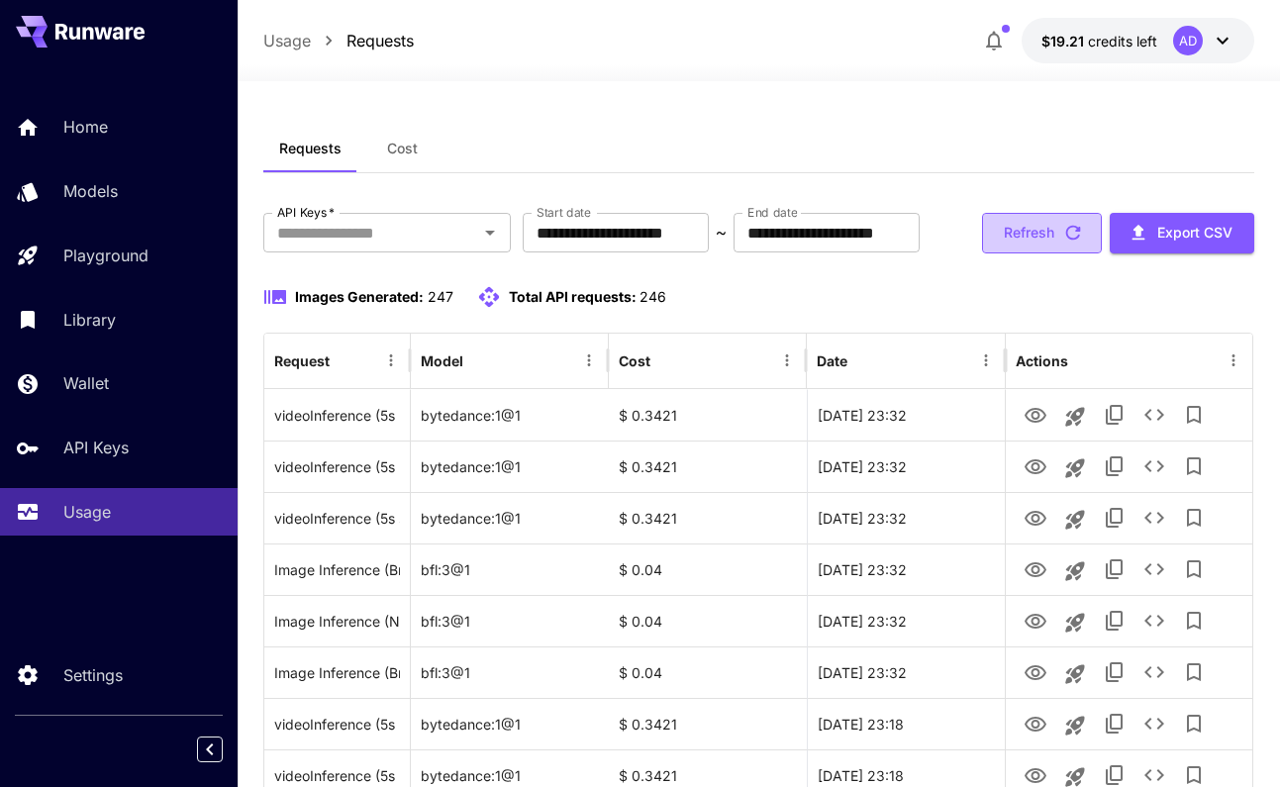
click at [1055, 231] on button "Refresh" at bounding box center [1042, 233] width 120 height 41
click at [1051, 239] on button "Refresh" at bounding box center [1042, 233] width 120 height 41
click at [1029, 226] on button "Refresh" at bounding box center [1042, 233] width 120 height 41
click at [1035, 242] on button "Refresh" at bounding box center [1042, 233] width 120 height 41
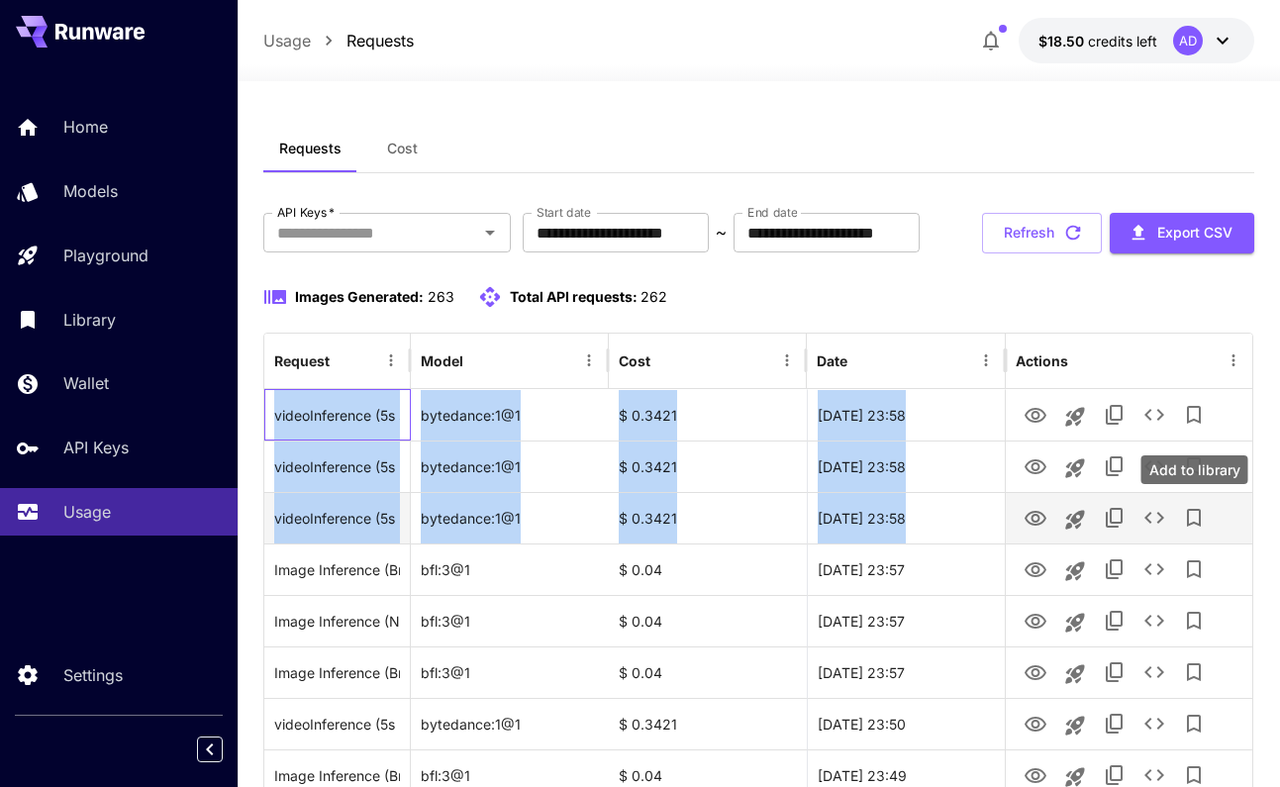
drag, startPoint x: 275, startPoint y: 390, endPoint x: 1193, endPoint y: 515, distance: 926.0
copy div "videoInference (5s smartphone clip. Side-profile of an African American man wea…"
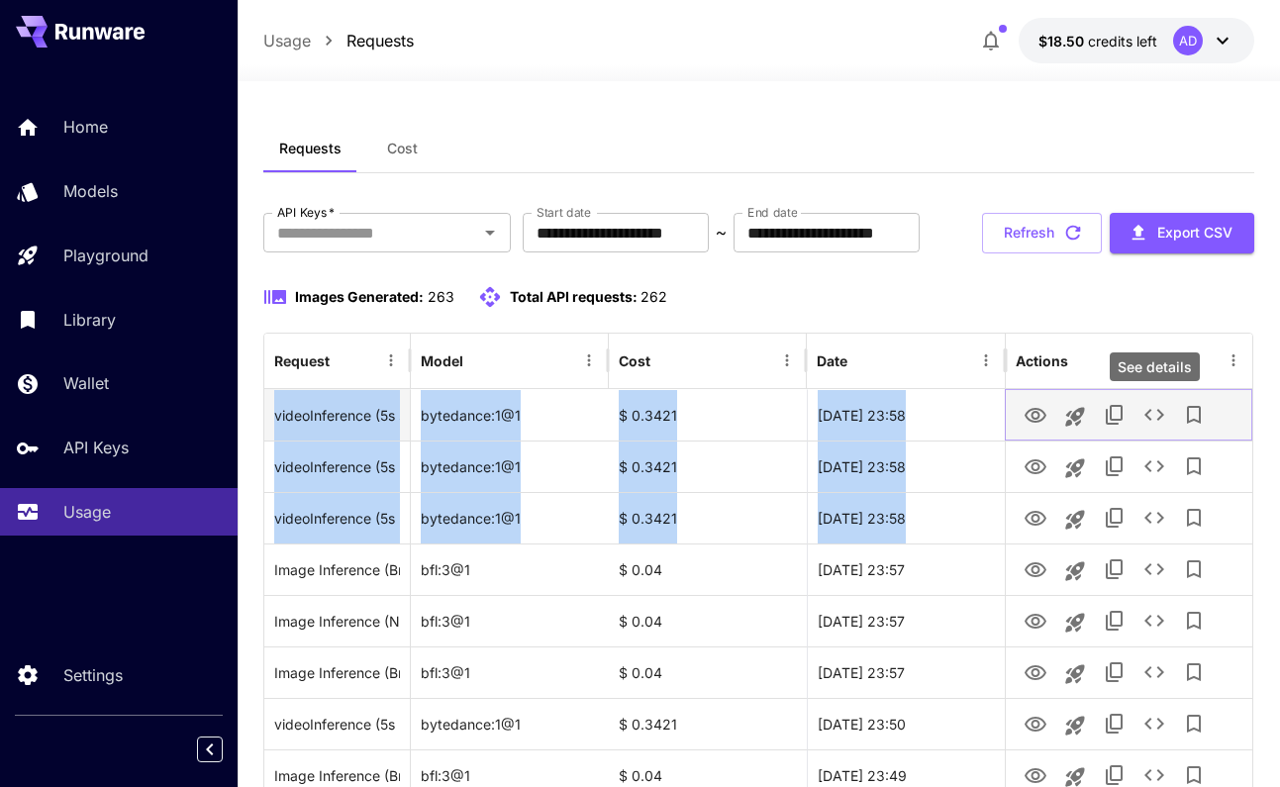
click at [1142, 410] on icon "See details" at bounding box center [1154, 415] width 24 height 24
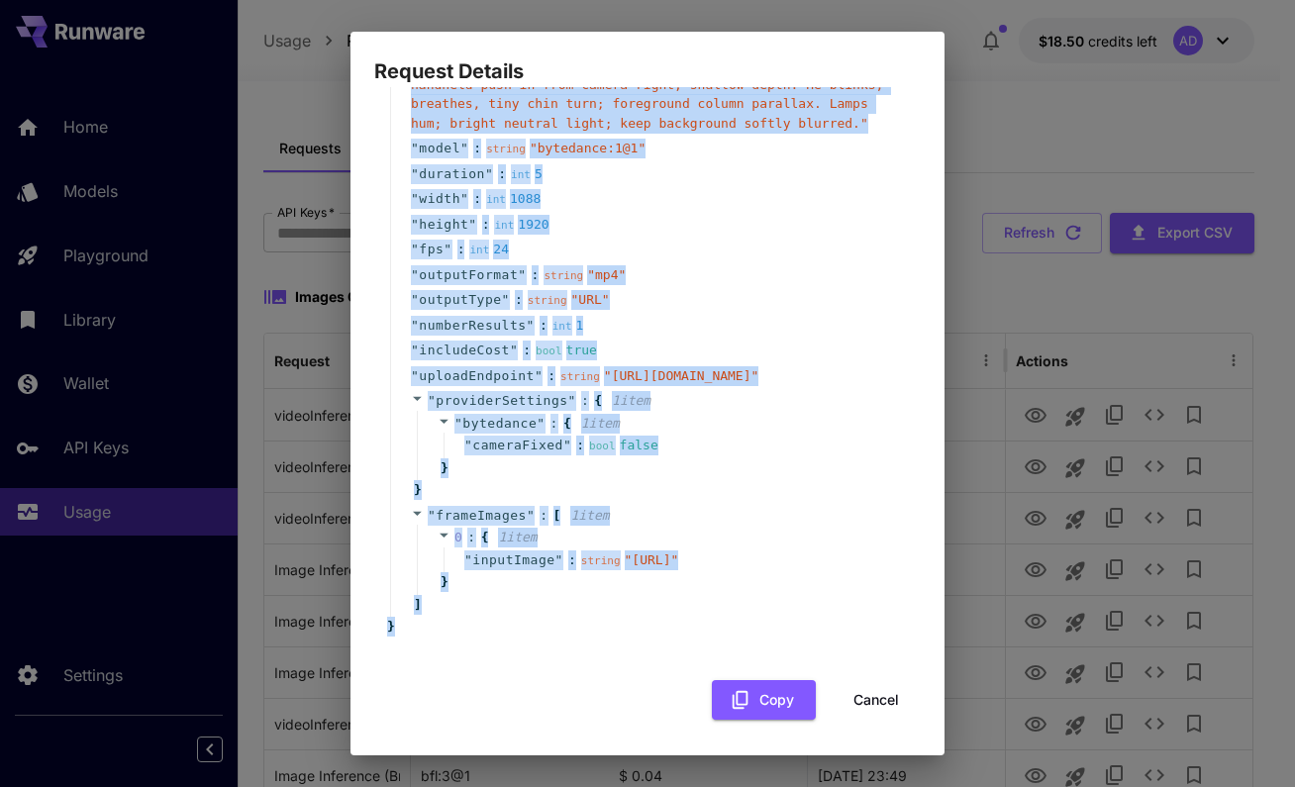
scroll to position [309, 0]
drag, startPoint x: 400, startPoint y: 133, endPoint x: 614, endPoint y: 651, distance: 561.0
click at [614, 651] on div "{ 15 item s " taskType " : string " videoInference " " taskUUID " : string " 17…" at bounding box center [647, 312] width 546 height 815
copy div "{ 15 item s " taskType " : string " videoInference " " taskUUID " : string " 17…"
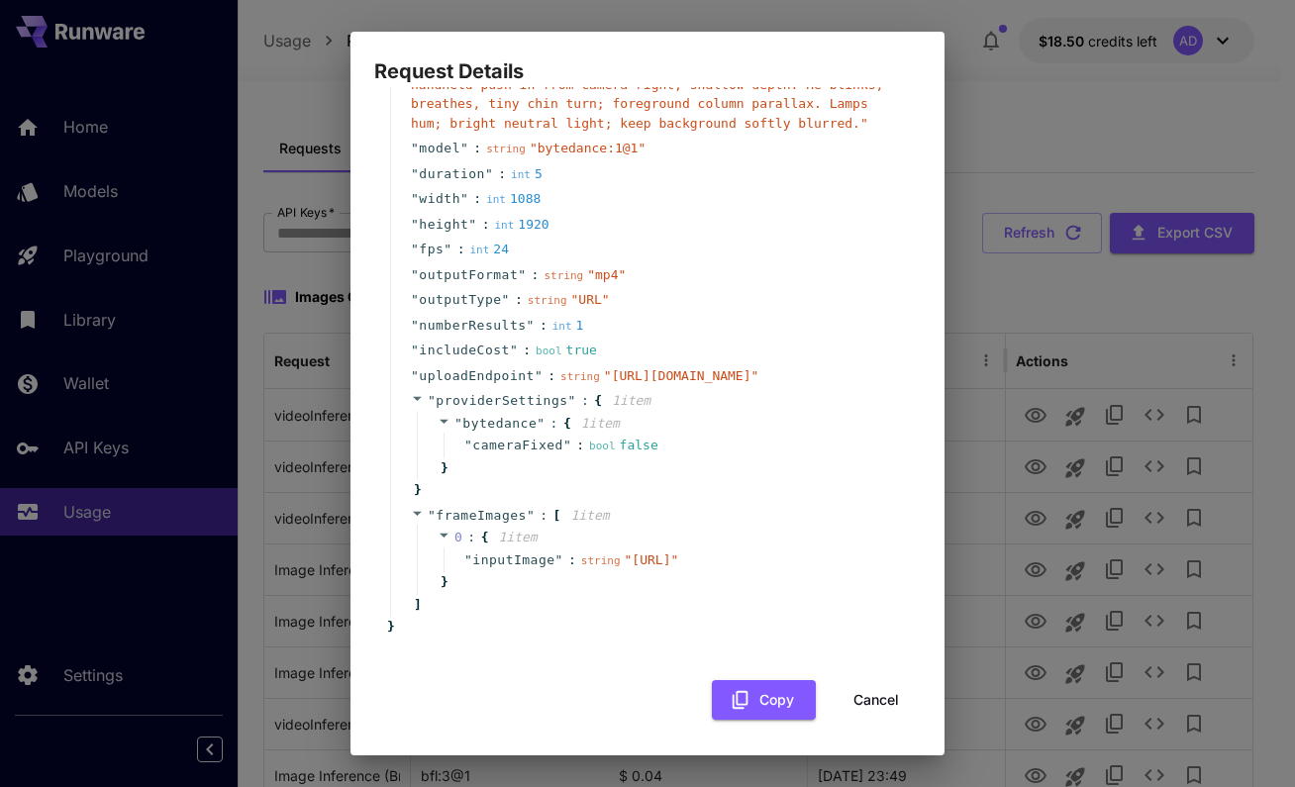
click at [770, 11] on div "Request Details { 15 item s " taskType " : string " videoInference " " taskUUID…" at bounding box center [647, 393] width 1295 height 787
click at [1222, 460] on div "Request Details { 15 item s " taskType " : string " videoInference " " taskUUID…" at bounding box center [647, 393] width 1295 height 787
drag, startPoint x: 877, startPoint y: 689, endPoint x: 1043, endPoint y: 629, distance: 176.9
click at [877, 688] on button "Cancel" at bounding box center [875, 700] width 89 height 41
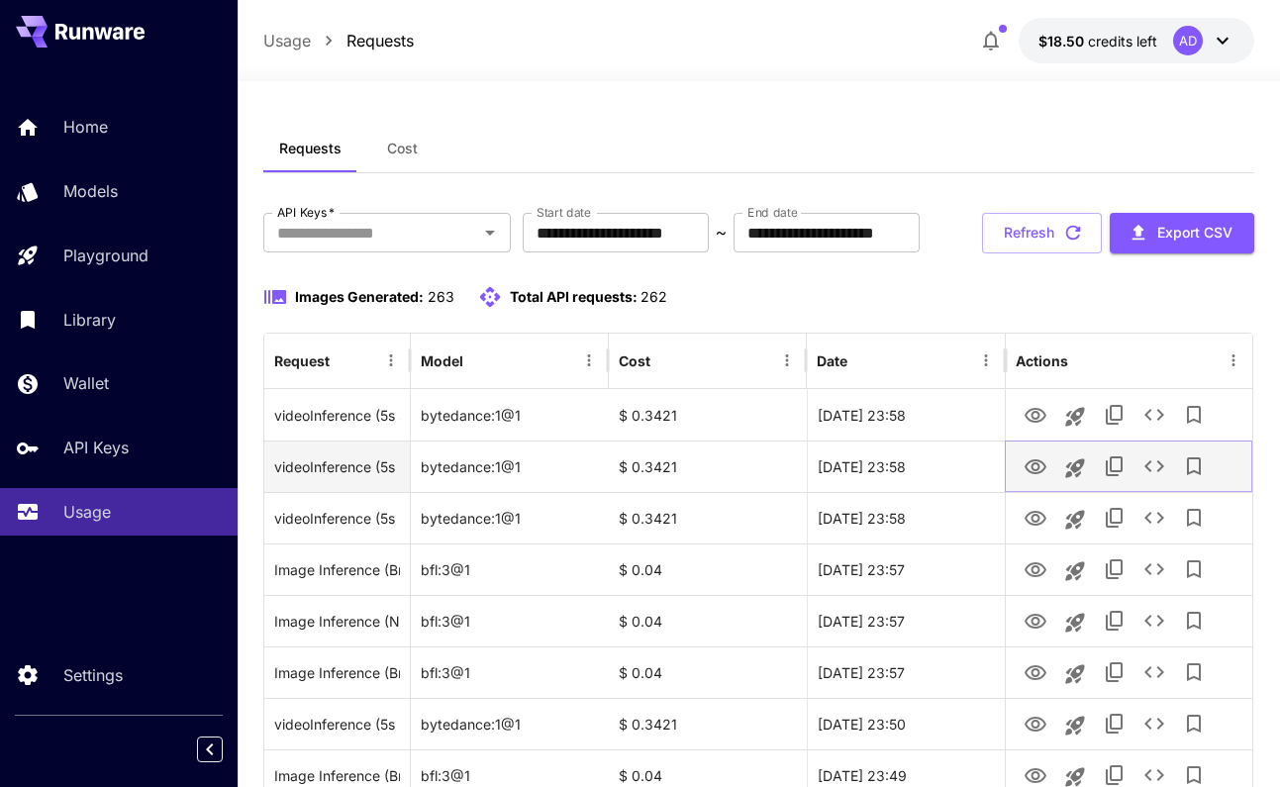
click at [1136, 470] on button "See details" at bounding box center [1154, 466] width 40 height 40
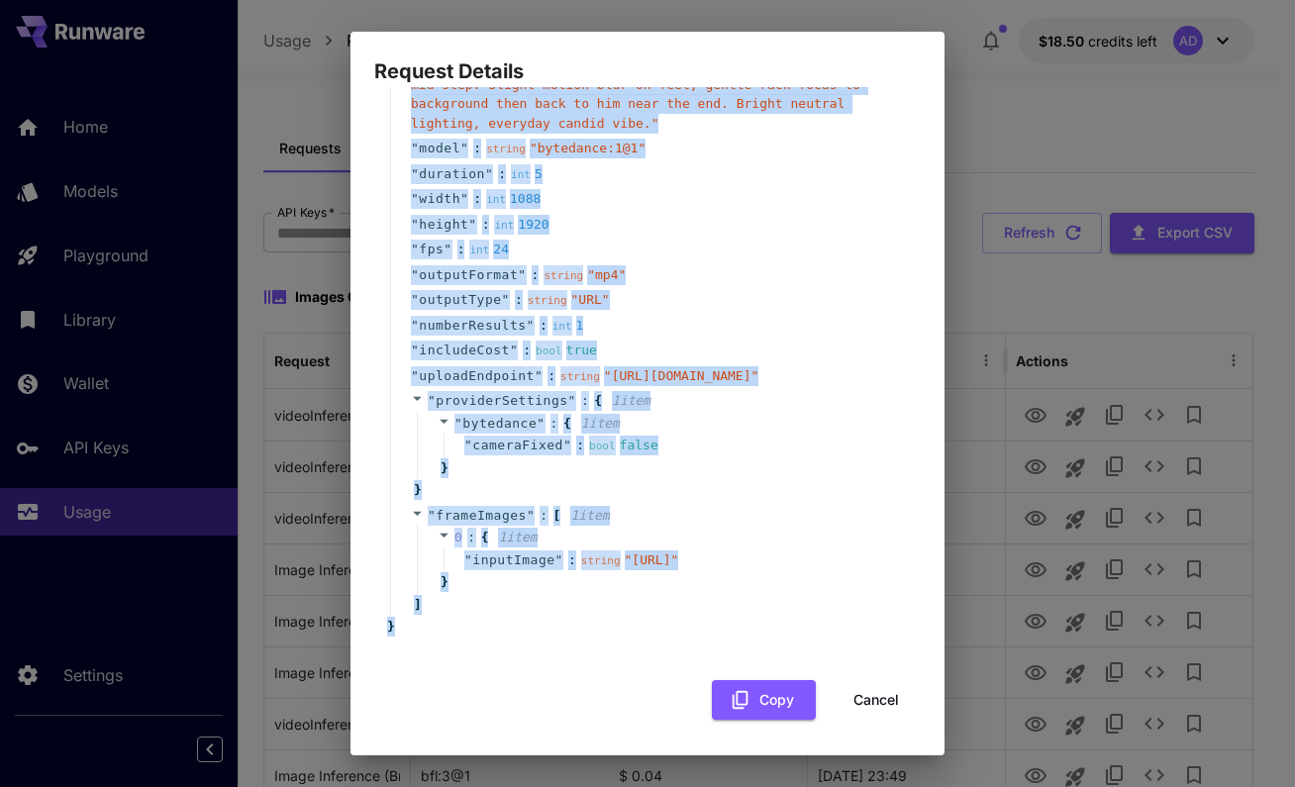
drag, startPoint x: 404, startPoint y: 129, endPoint x: 514, endPoint y: 691, distance: 572.9
click at [514, 691] on div "{ 15 item s " taskType " : string " videoInference " " taskUUID " : string " 0b…" at bounding box center [647, 312] width 546 height 815
copy div "{ 15 item s " taskType " : string " videoInference " " taskUUID " : string " 0b…"
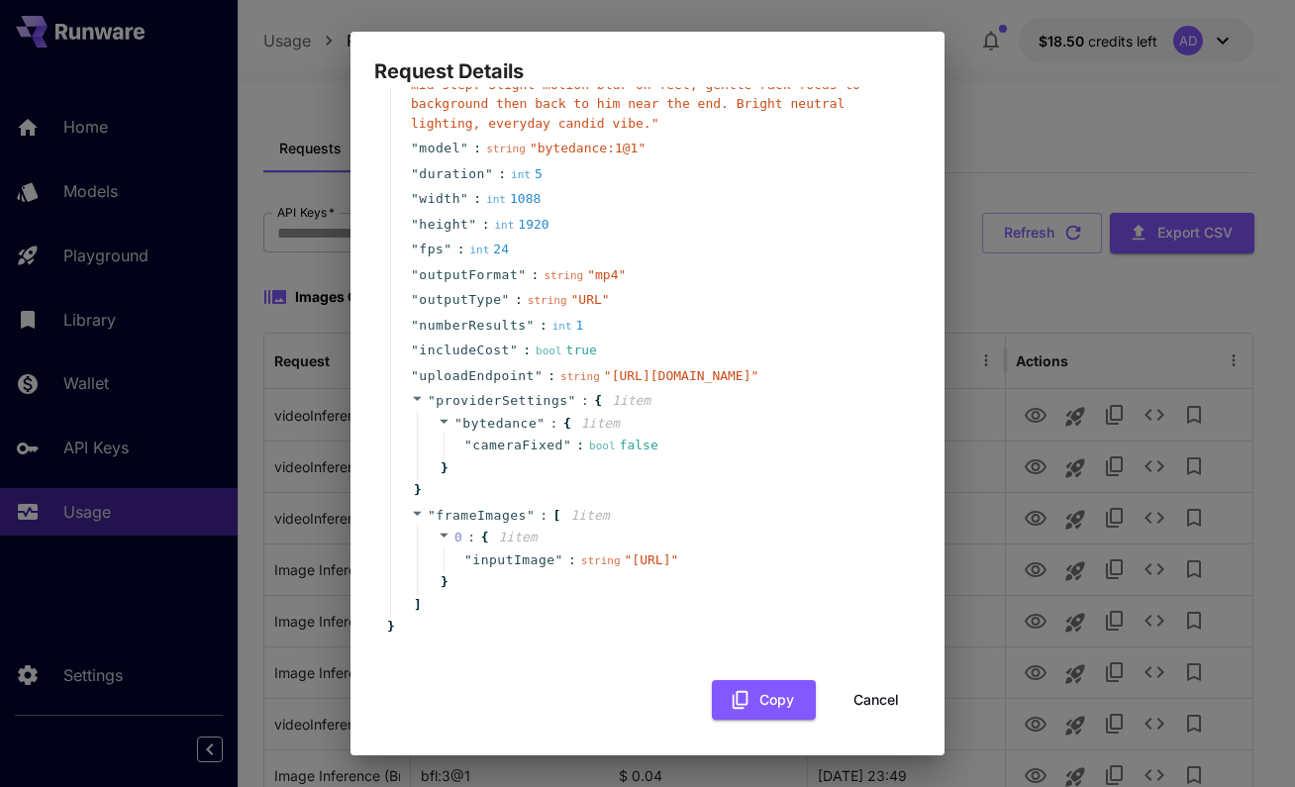
click at [1134, 205] on div "Request Details { 15 item s " taskType " : string " videoInference " " taskUUID…" at bounding box center [647, 393] width 1295 height 787
click at [865, 680] on button "Cancel" at bounding box center [875, 700] width 89 height 41
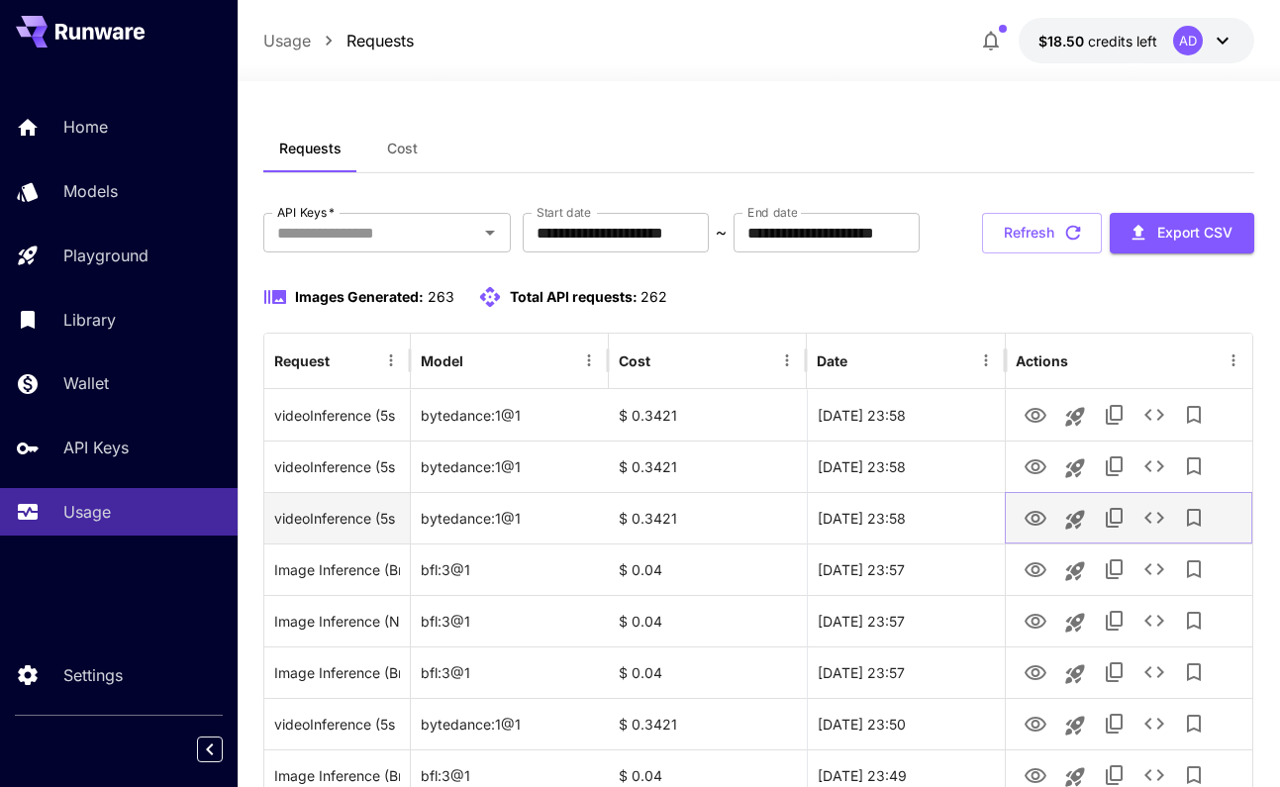
click at [1150, 522] on icon "See details" at bounding box center [1154, 518] width 20 height 12
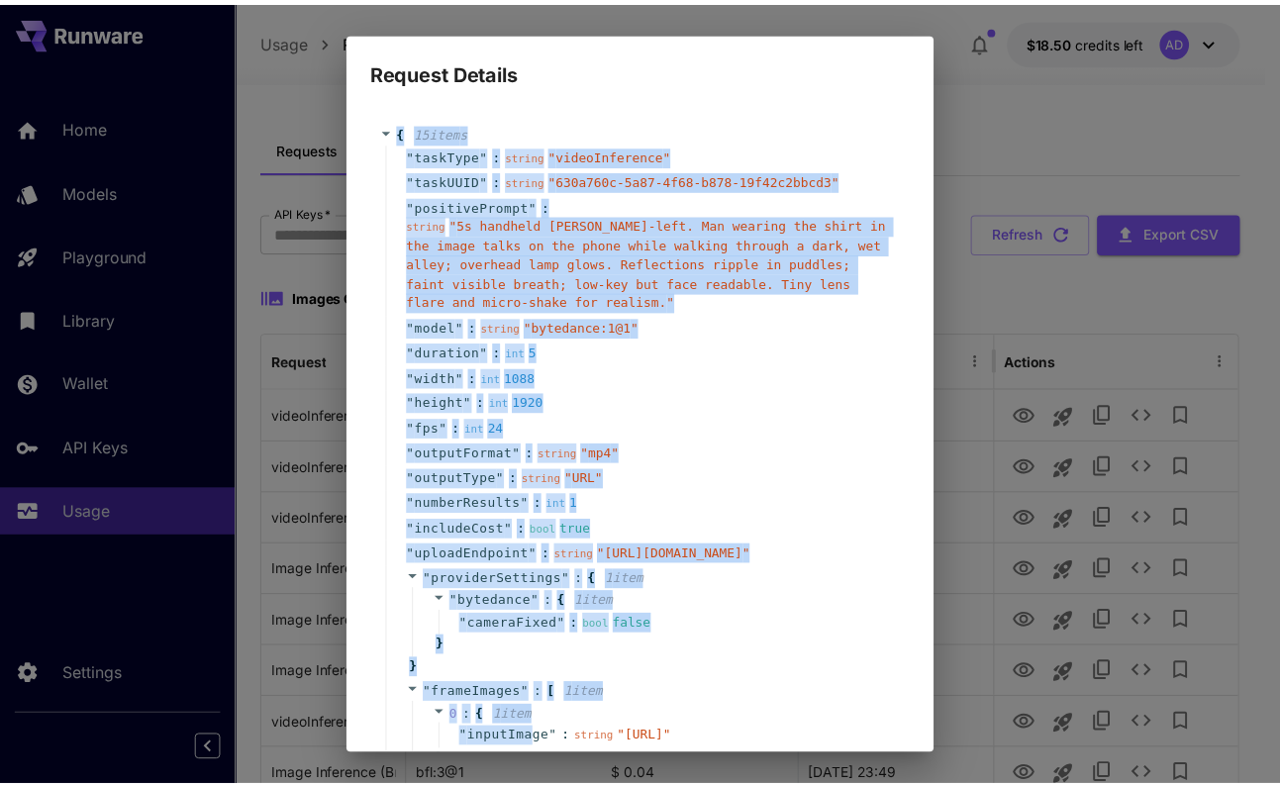
scroll to position [290, 0]
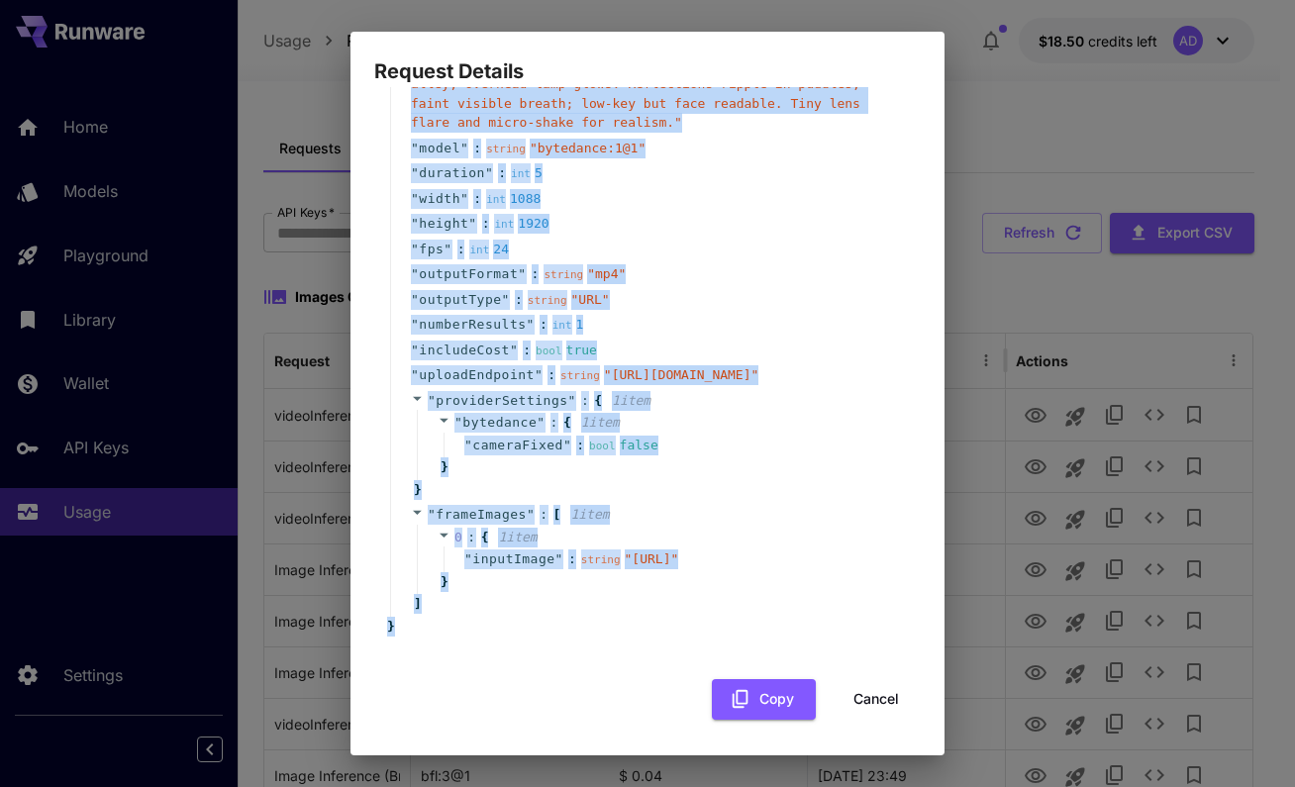
drag, startPoint x: 398, startPoint y: 130, endPoint x: 509, endPoint y: 614, distance: 496.6
click at [509, 614] on div "{ 15 item s " taskType " : string " videoInference " " taskUUID " : string " 63…" at bounding box center [647, 290] width 527 height 692
copy div "{ 15 item s " taskType " : string " videoInference " " taskUUID " : string " 63…"
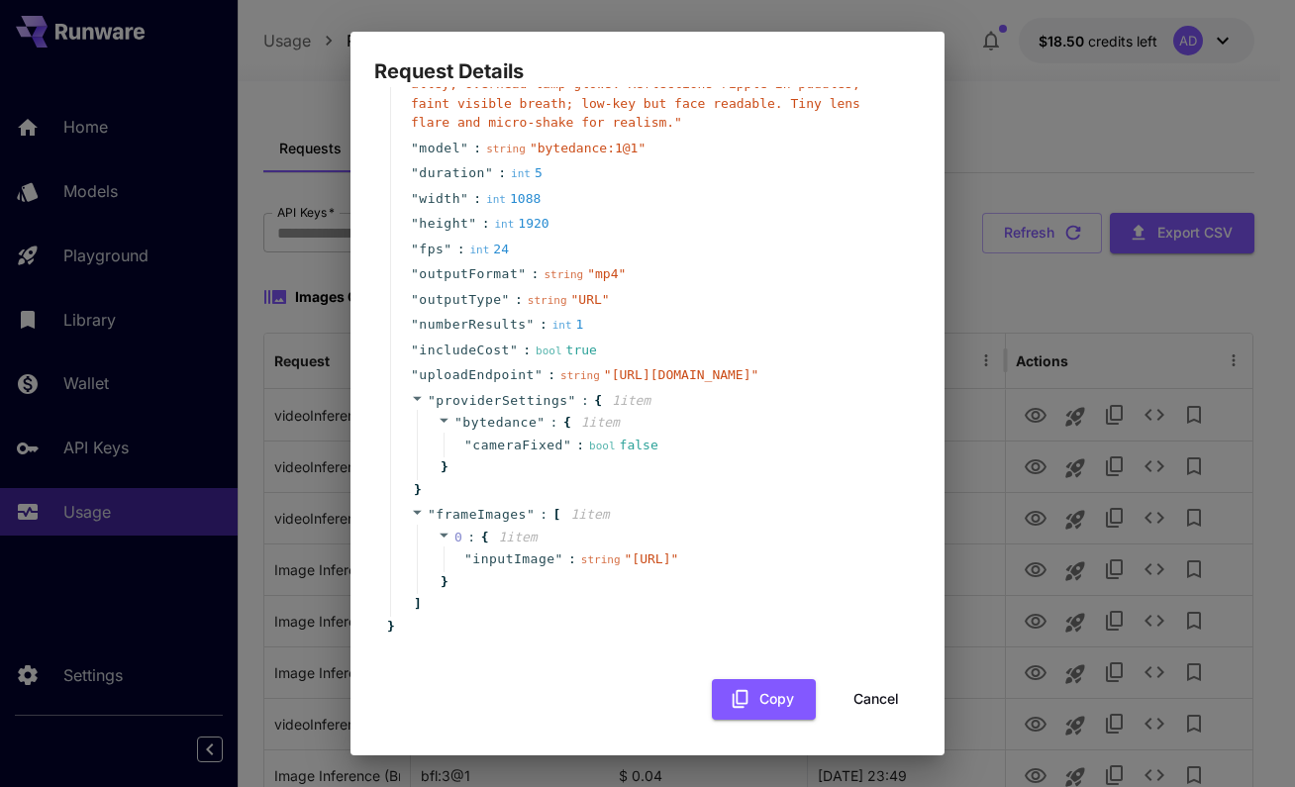
click at [342, 85] on div "Request Details { 15 item s " taskType " : string " videoInference " " taskUUID…" at bounding box center [647, 393] width 1295 height 787
click at [865, 679] on button "Cancel" at bounding box center [875, 699] width 89 height 41
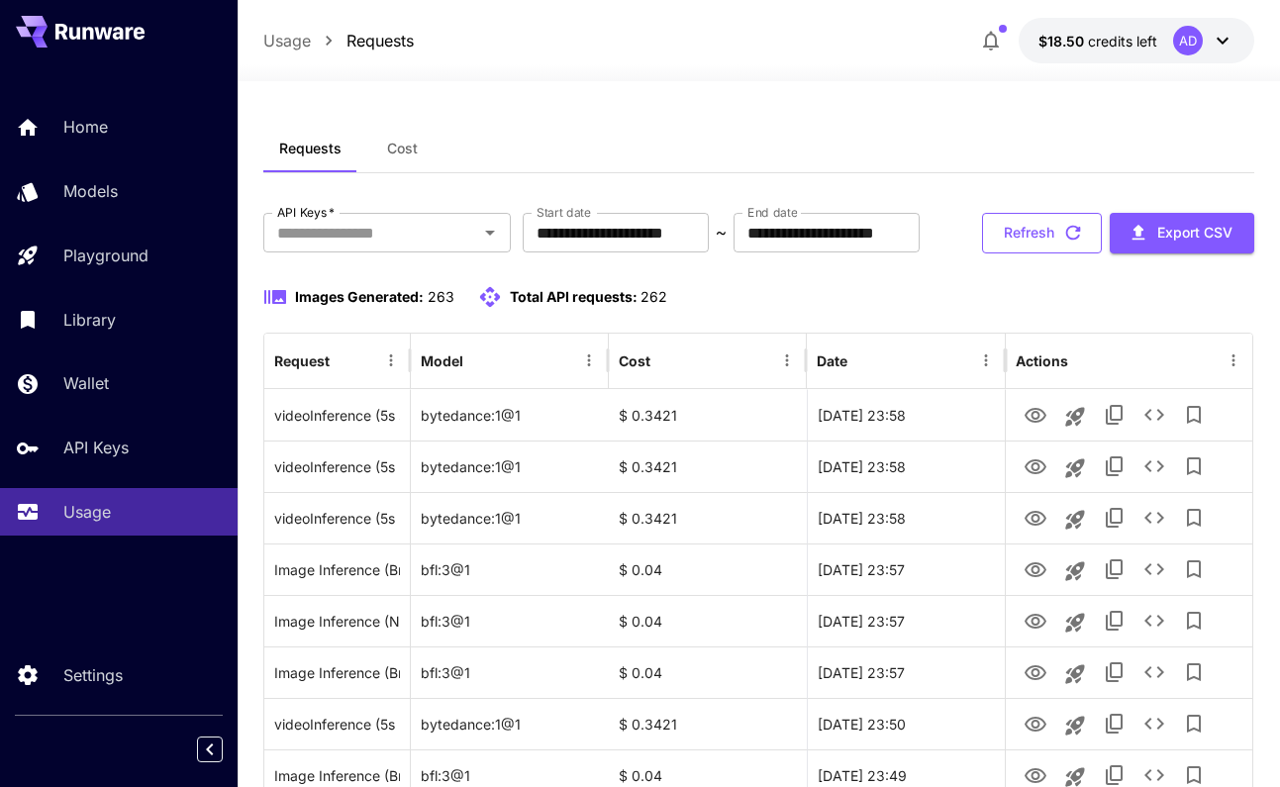
click at [1029, 218] on button "Refresh" at bounding box center [1042, 233] width 120 height 41
click at [1039, 230] on button "Refresh" at bounding box center [1042, 233] width 120 height 41
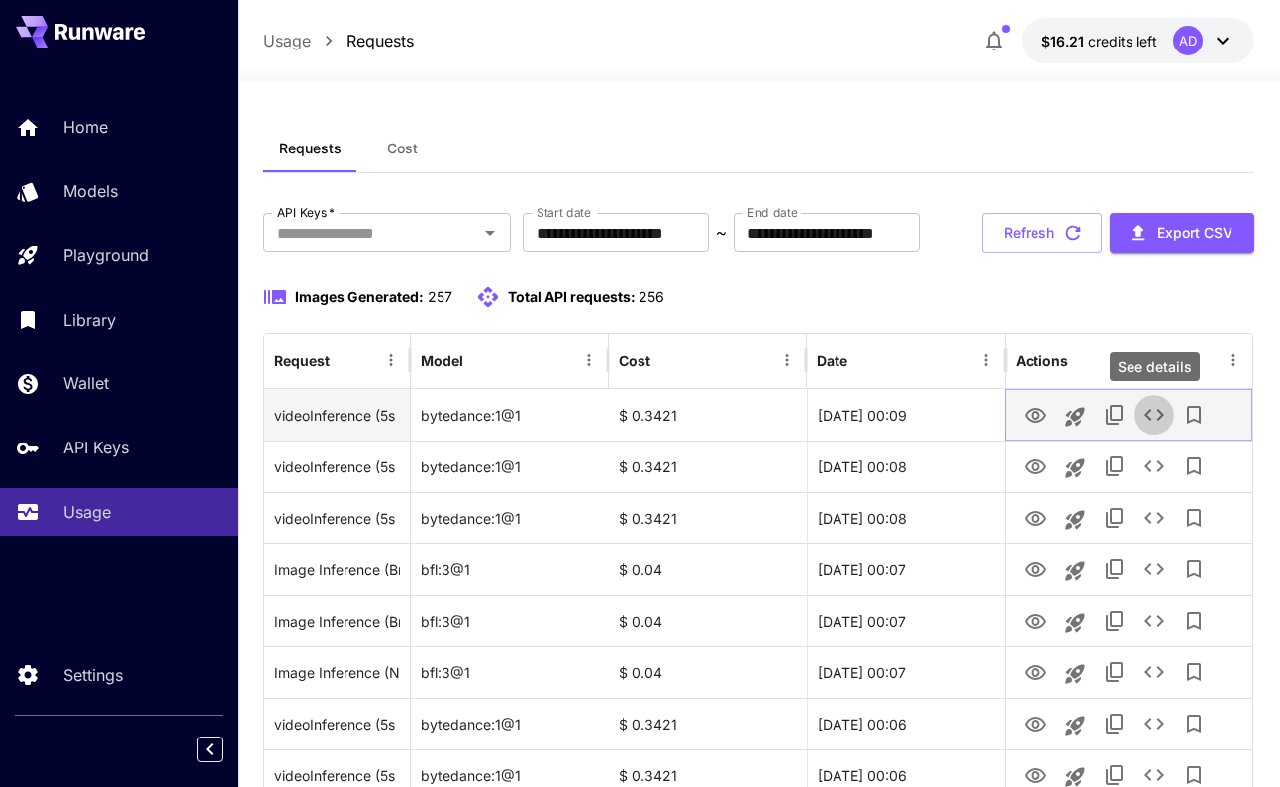
click at [1152, 411] on icon "See details" at bounding box center [1154, 415] width 24 height 24
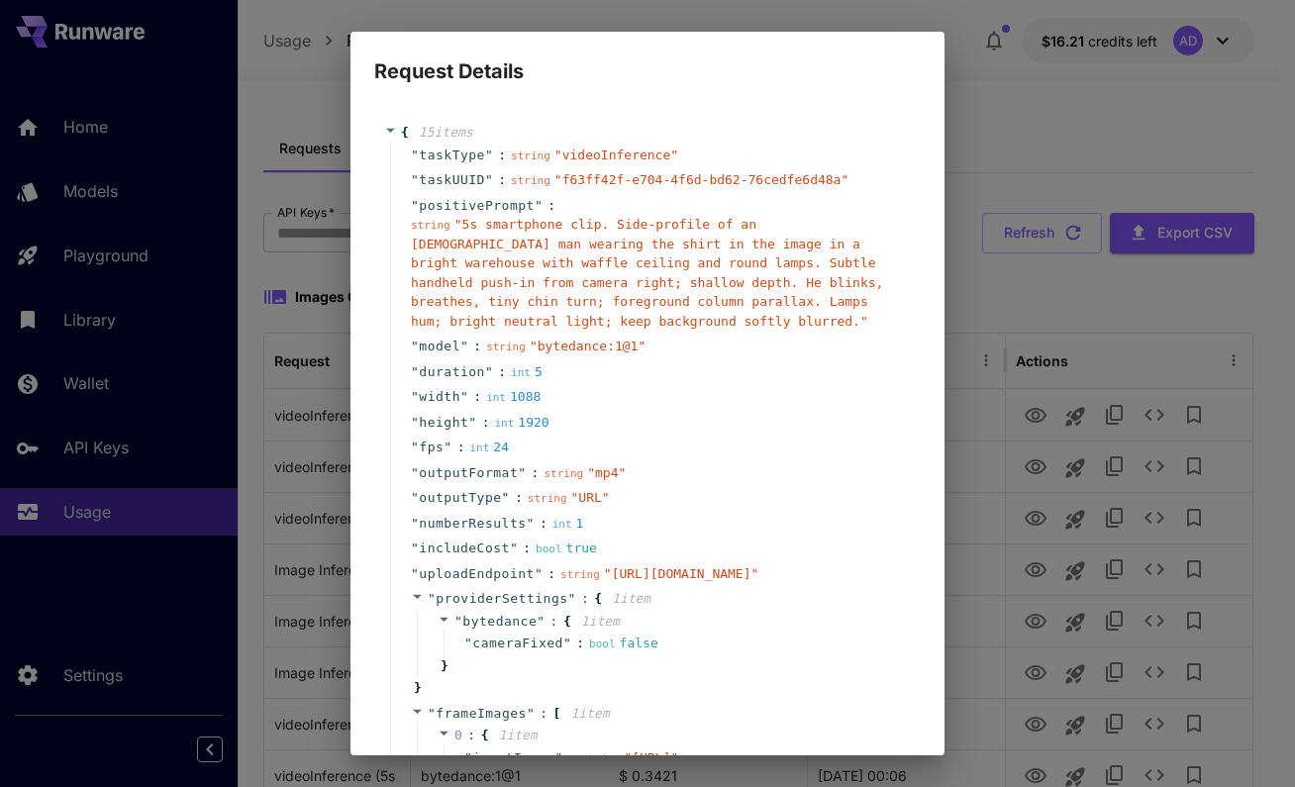
click at [762, 232] on div "string " 5s smartphone clip. Side-profile of an [DEMOGRAPHIC_DATA] man wearing …" at bounding box center [655, 273] width 489 height 116
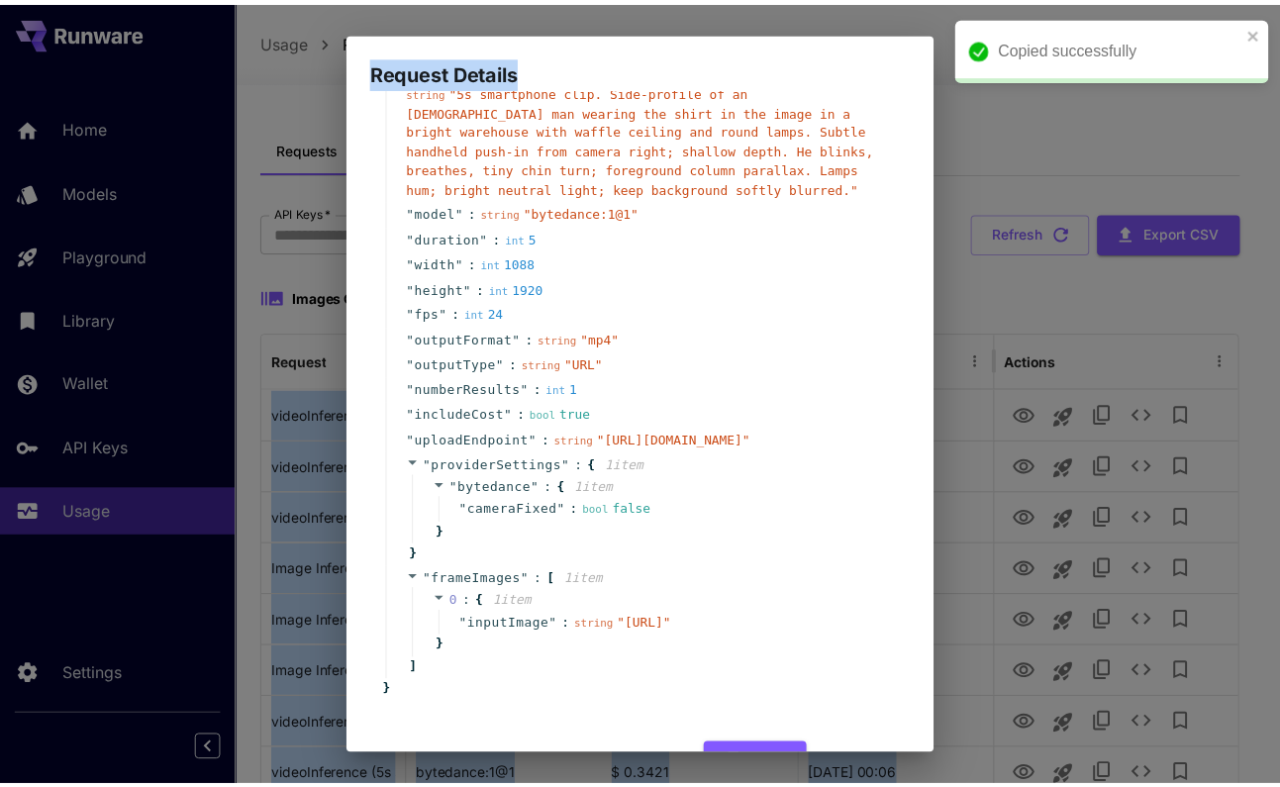
scroll to position [309, 0]
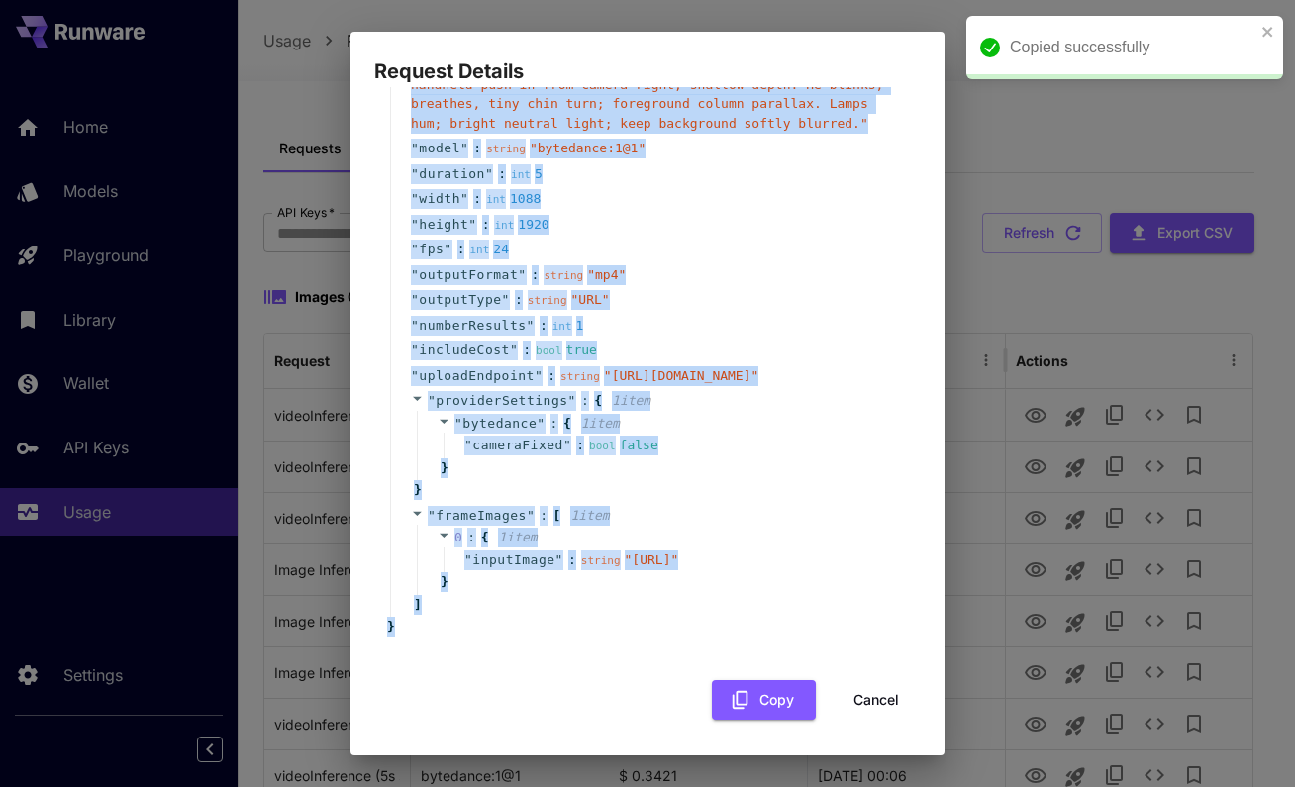
drag, startPoint x: 403, startPoint y: 127, endPoint x: 596, endPoint y: 641, distance: 549.7
click at [596, 641] on div "{ 15 item s " taskType " : string " videoInference " " taskUUID " : string " f6…" at bounding box center [647, 312] width 546 height 815
copy div "{ 15 item s " taskType " : string " videoInference " " taskUUID " : string " f6…"
click at [867, 684] on button "Cancel" at bounding box center [875, 700] width 89 height 41
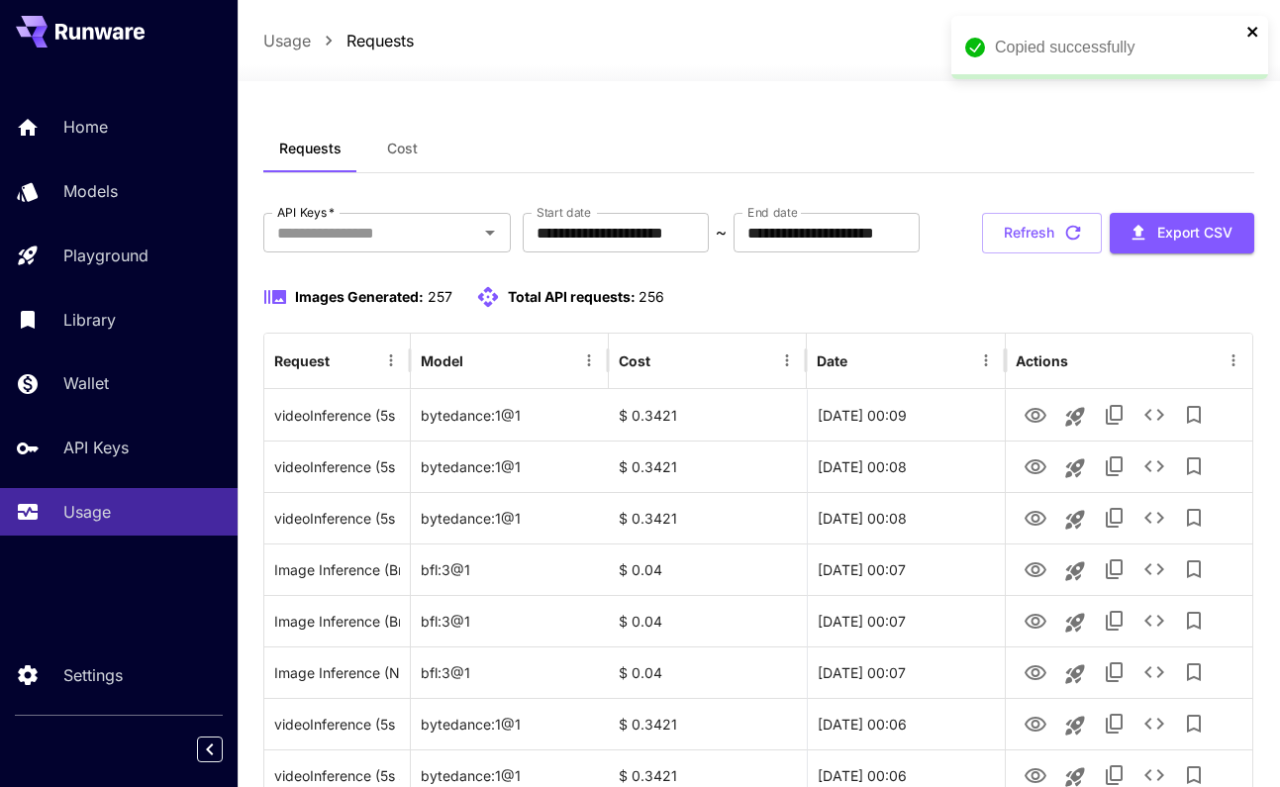
click at [1249, 31] on icon "close" at bounding box center [1253, 32] width 14 height 16
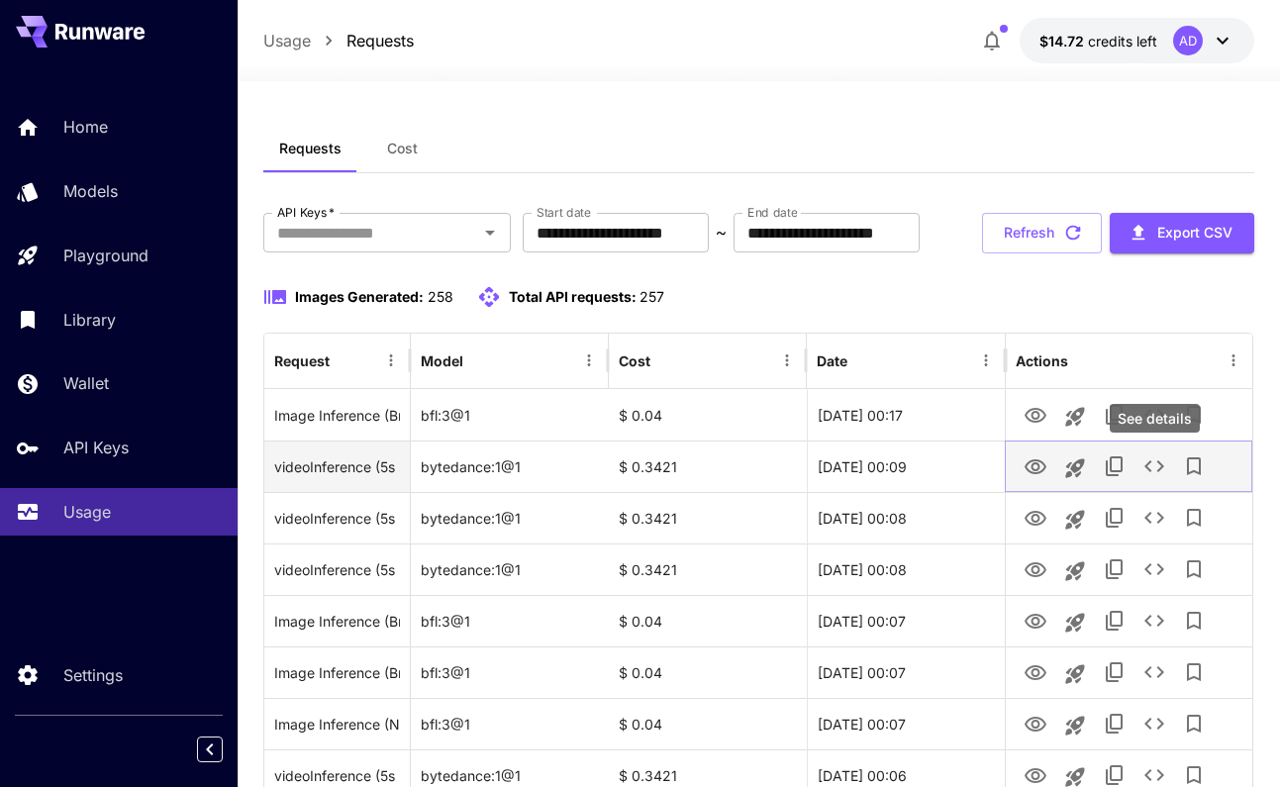
click at [1161, 470] on icon "See details" at bounding box center [1154, 466] width 24 height 24
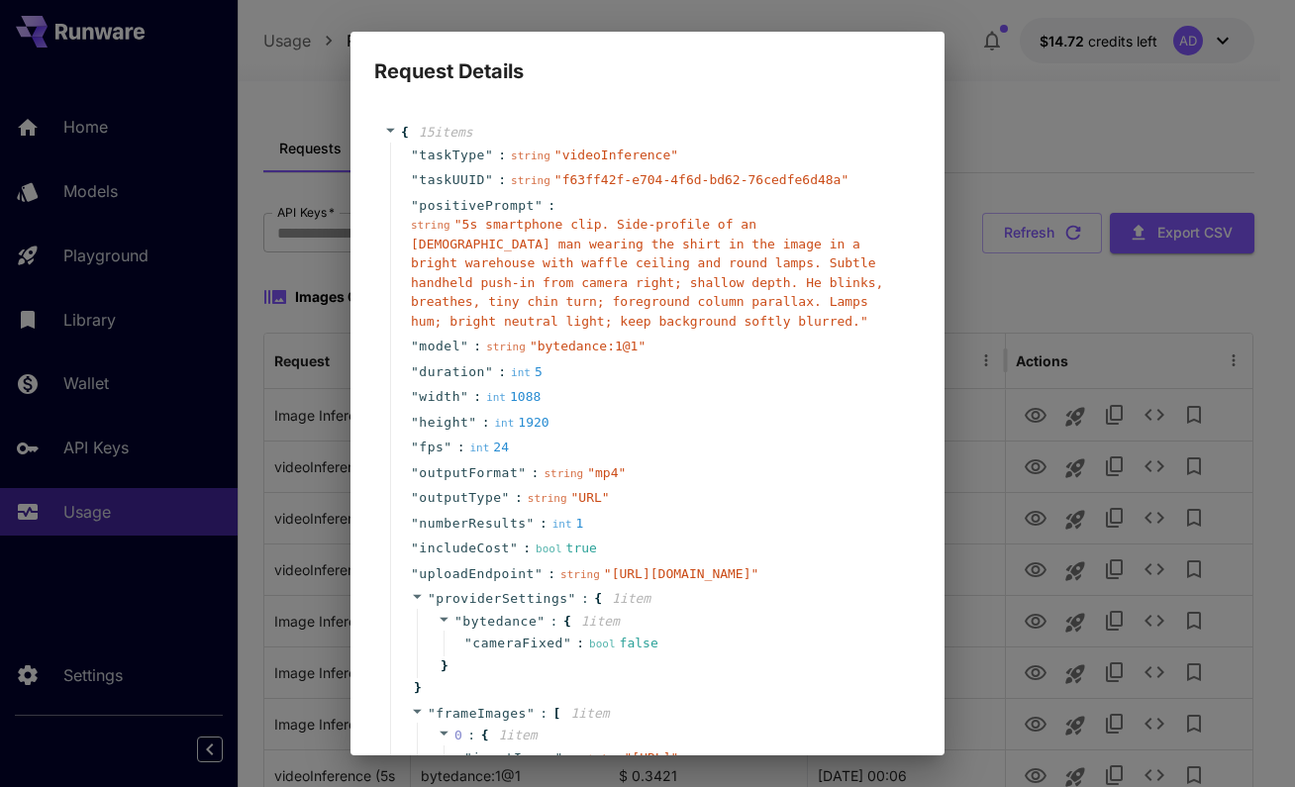
click at [665, 371] on div "" duration " : int 5" at bounding box center [650, 372] width 521 height 26
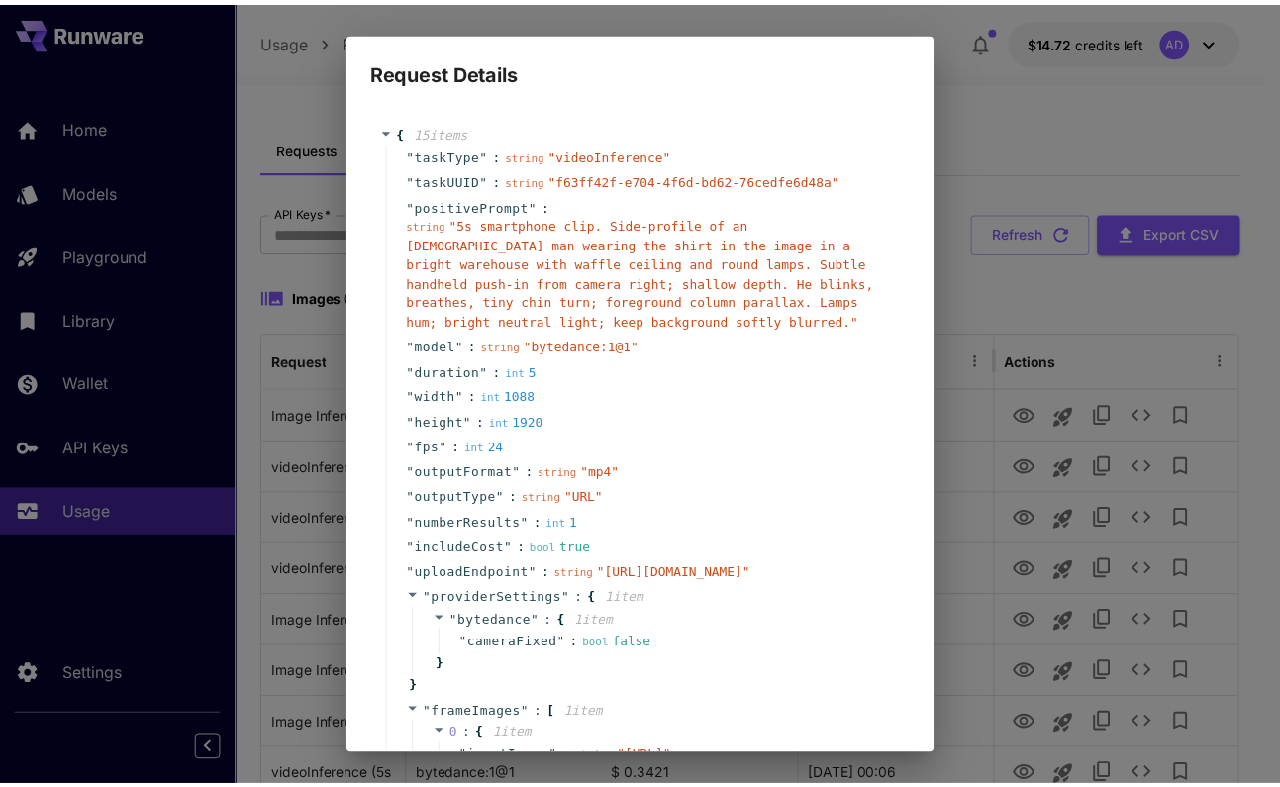
scroll to position [309, 0]
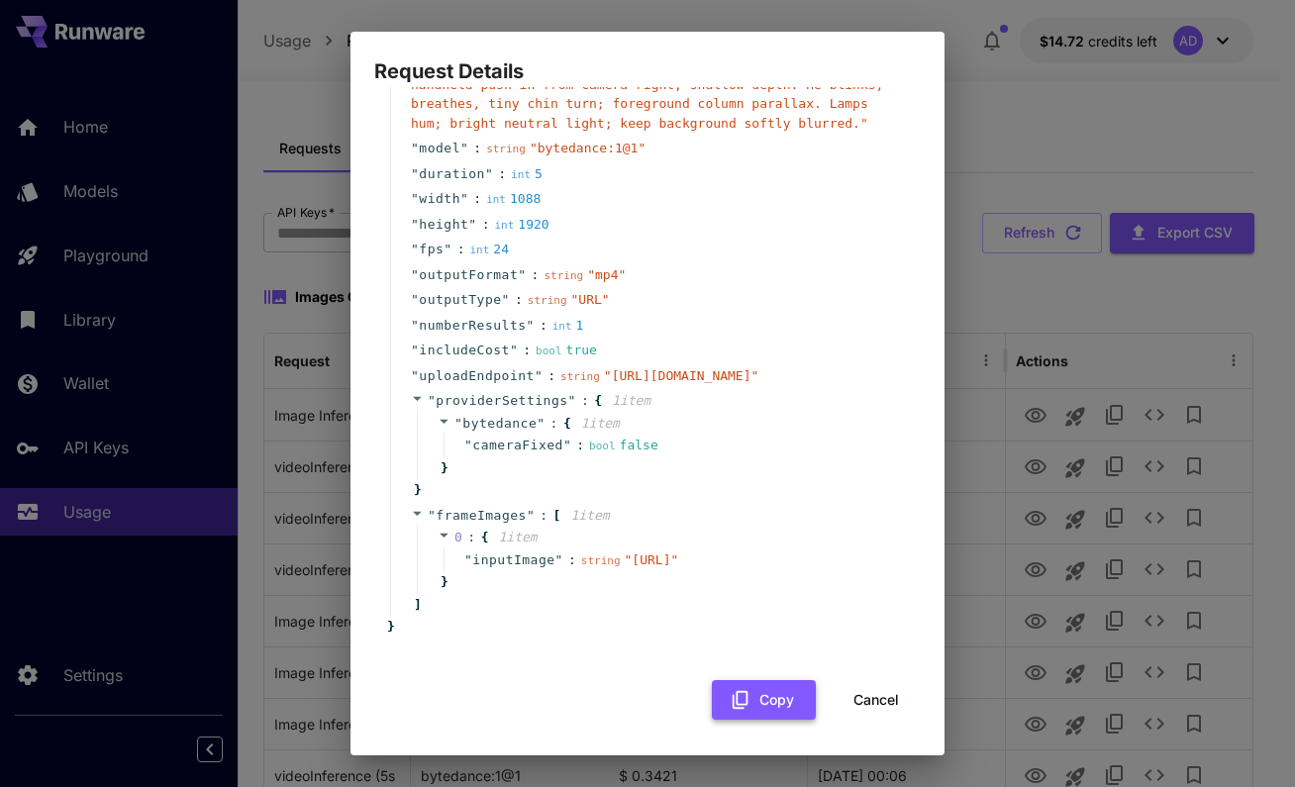
click at [732, 691] on icon "button" at bounding box center [740, 700] width 16 height 18
click at [851, 681] on button "Cancel" at bounding box center [875, 700] width 89 height 41
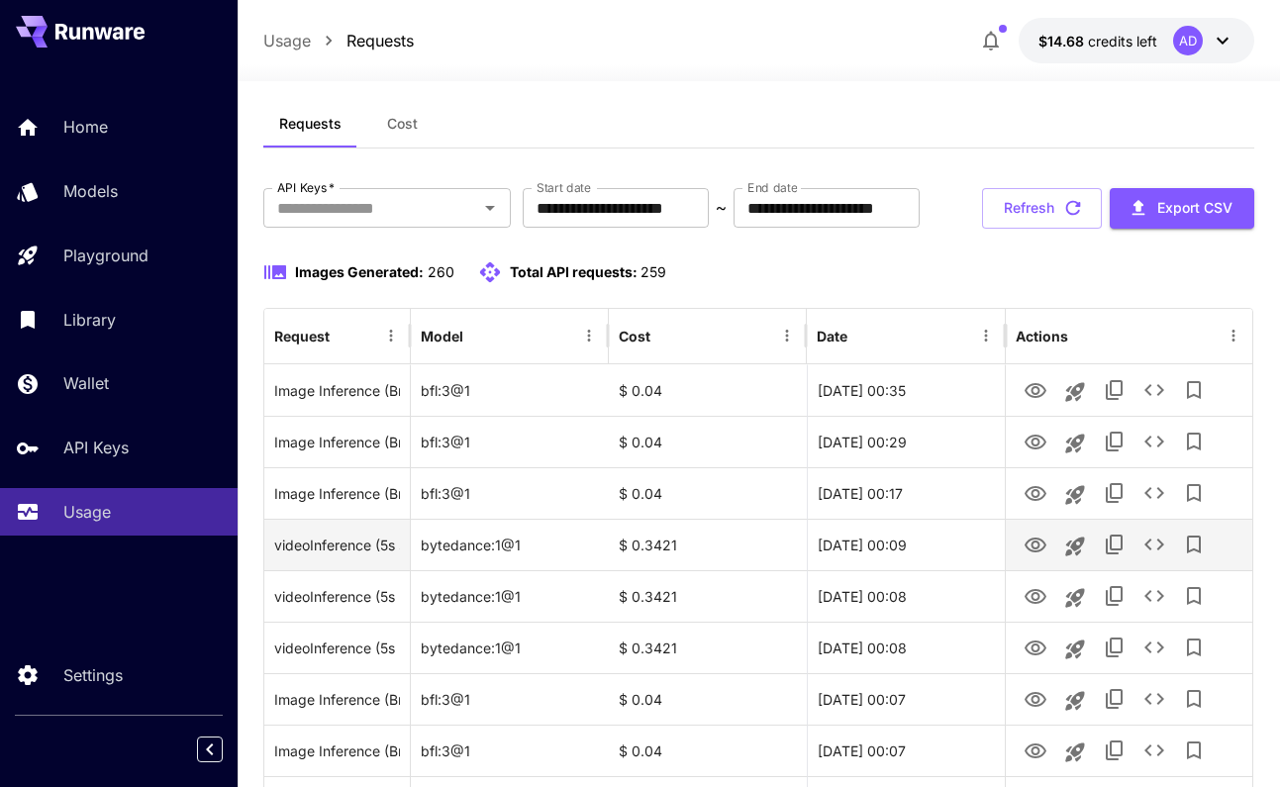
scroll to position [27, 0]
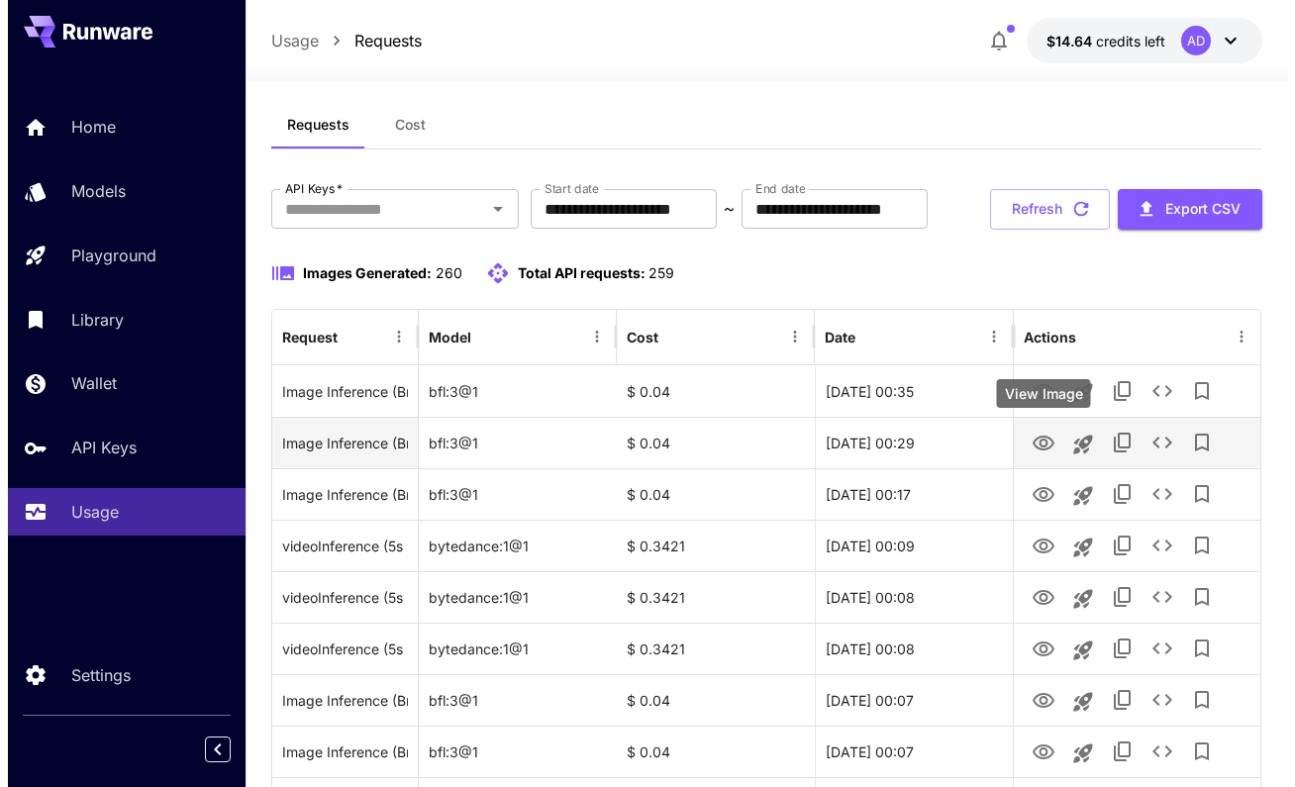
scroll to position [27, 0]
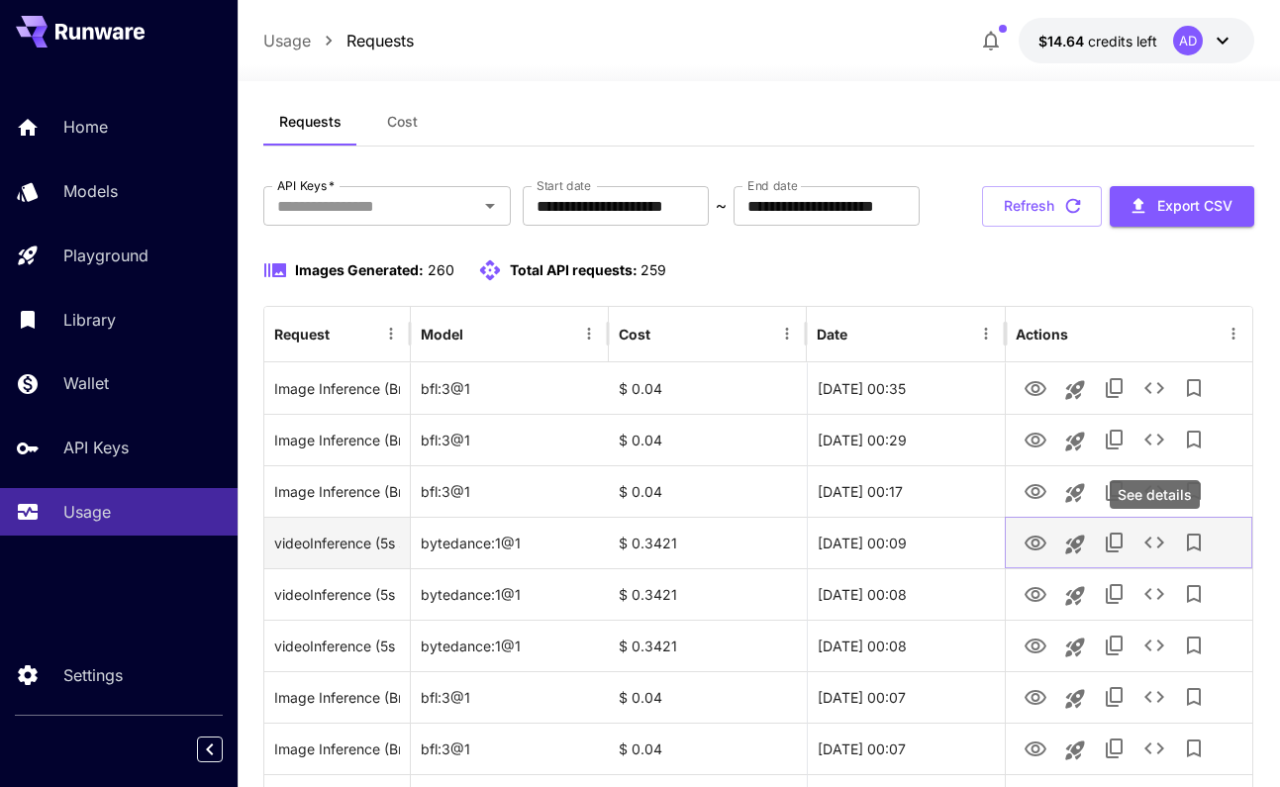
click at [1152, 541] on icon "See details" at bounding box center [1154, 543] width 24 height 24
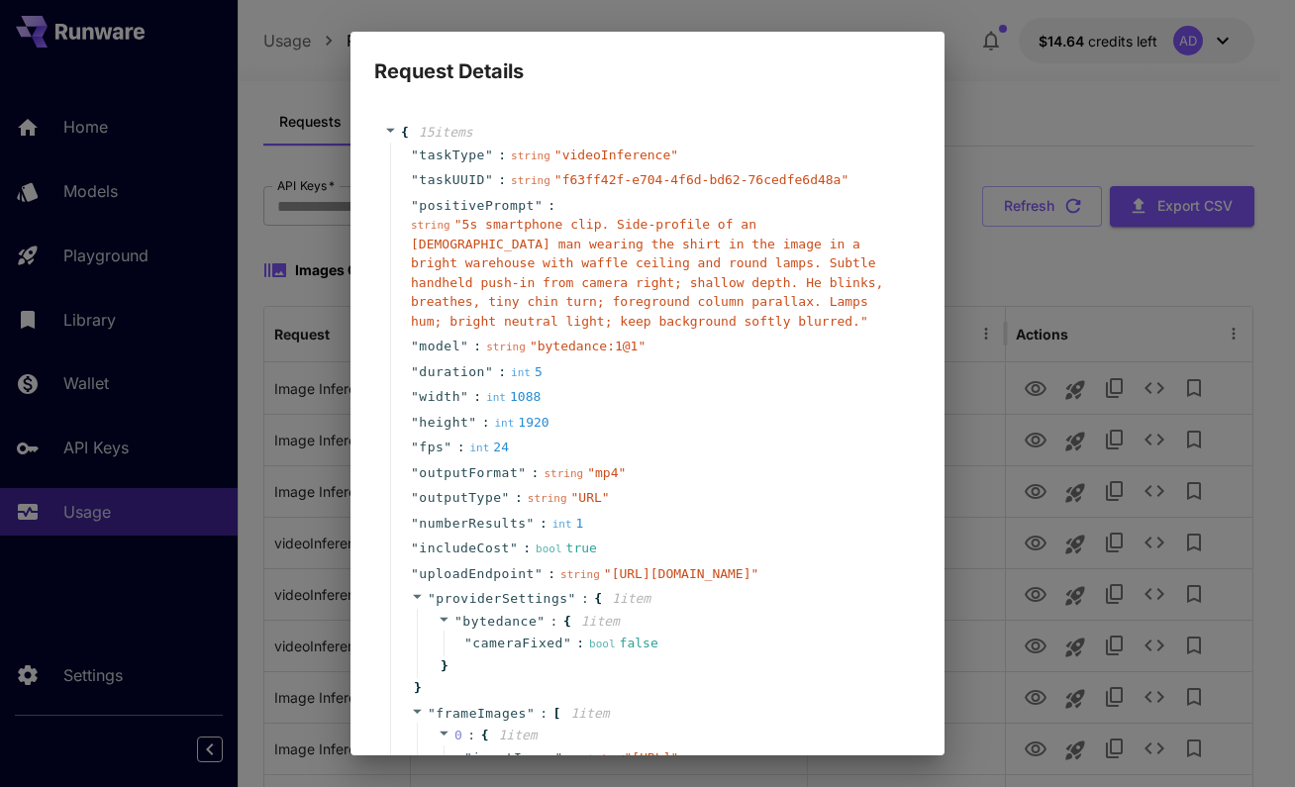
click at [676, 366] on div "" duration " : int 5" at bounding box center [650, 372] width 521 height 26
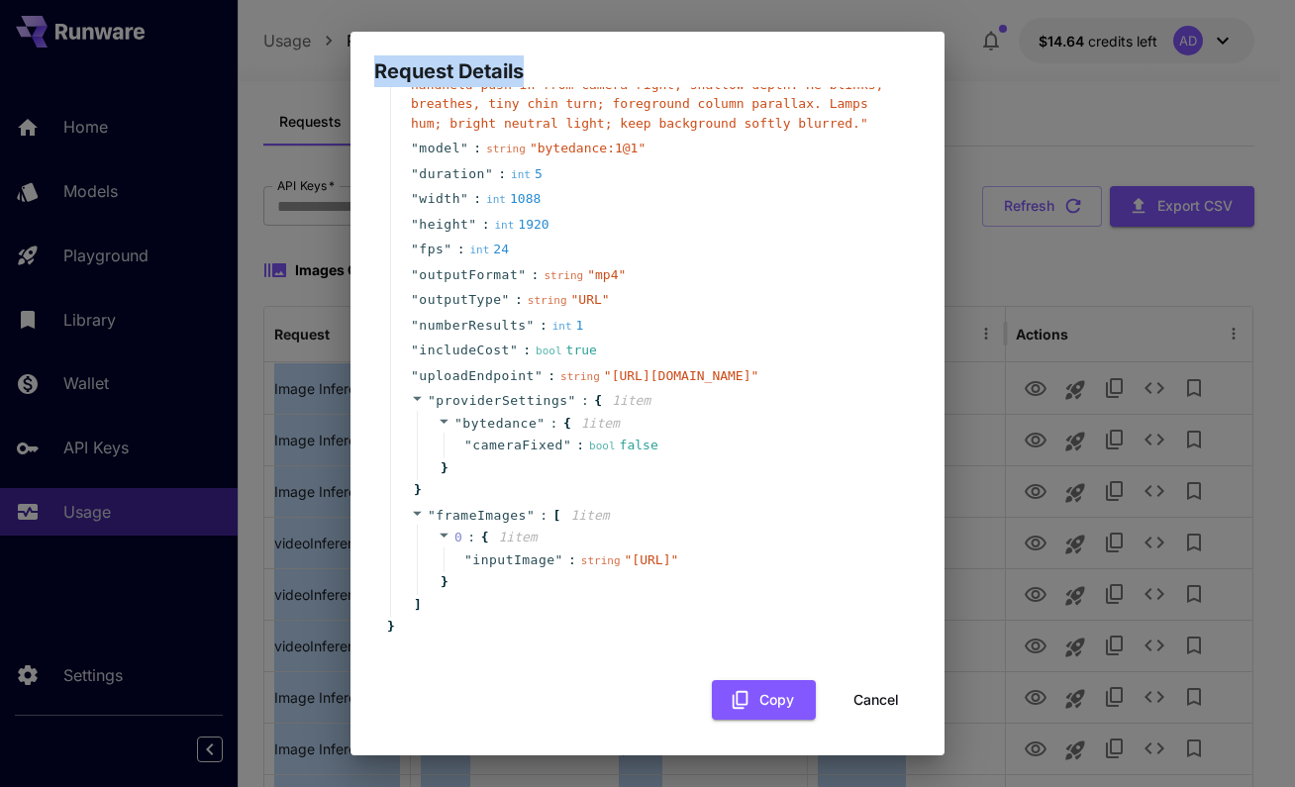
scroll to position [309, 0]
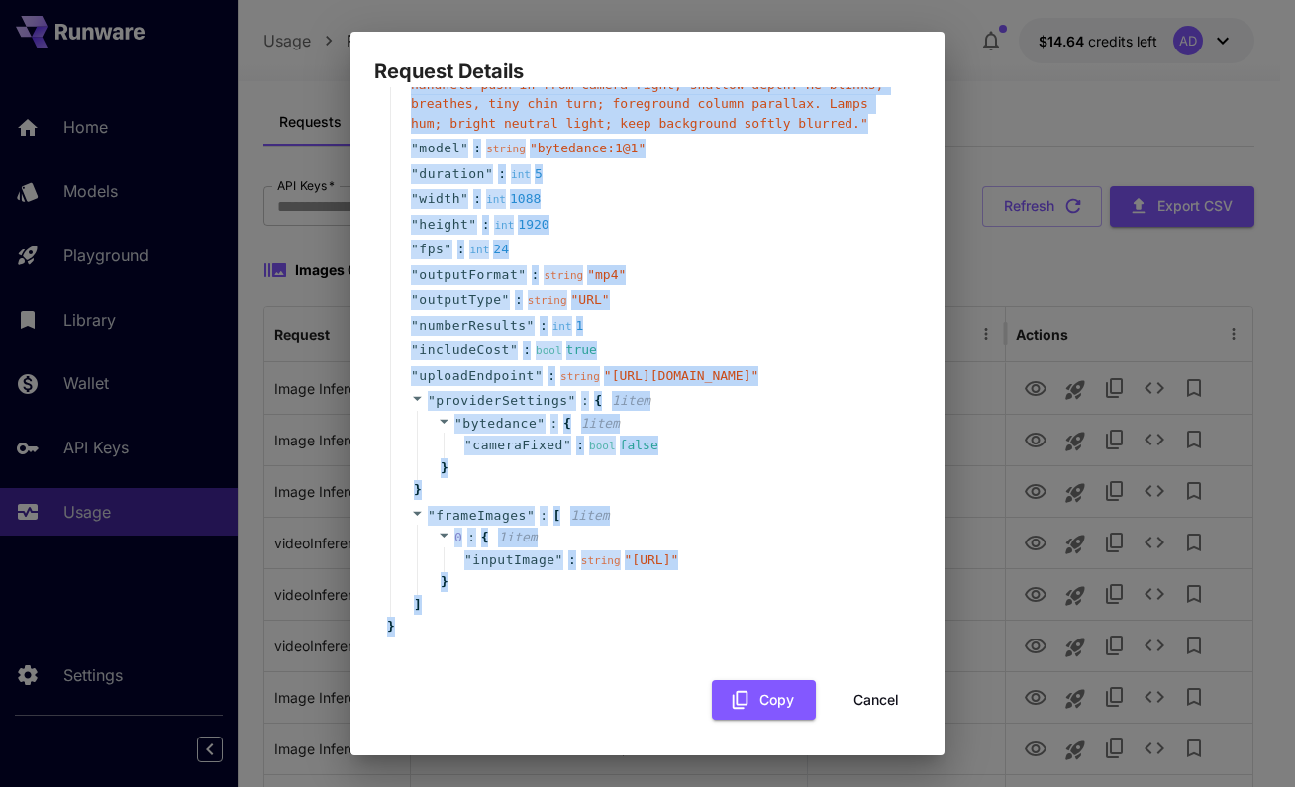
drag, startPoint x: 401, startPoint y: 133, endPoint x: 521, endPoint y: 663, distance: 543.9
click at [521, 663] on div "{ 15 item s " taskType " : string " videoInference " " taskUUID " : string " f6…" at bounding box center [647, 312] width 546 height 815
copy div "{ 15 item s " taskType " : string " videoInference " " taskUUID " : string " f6…"
click at [747, 694] on button "Copy" at bounding box center [764, 700] width 104 height 41
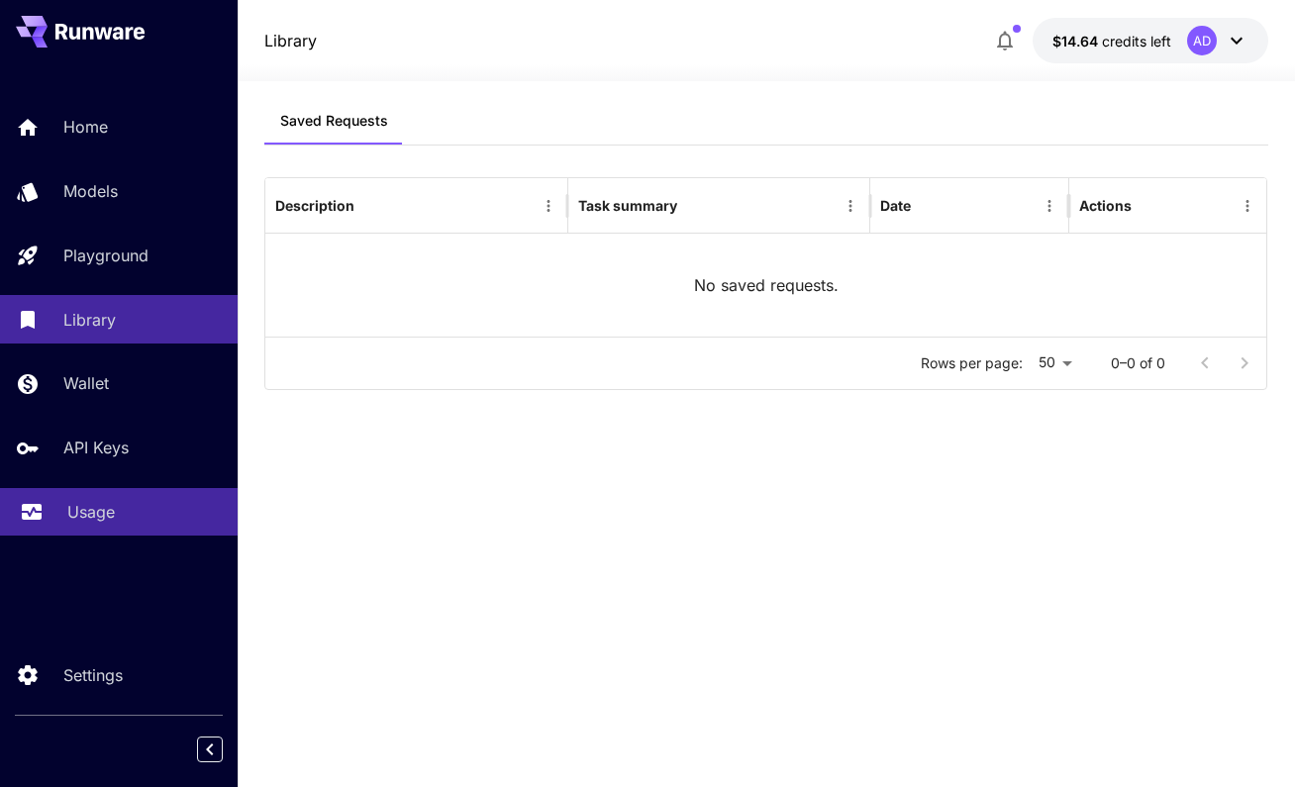
click at [96, 527] on link "Usage" at bounding box center [119, 512] width 238 height 49
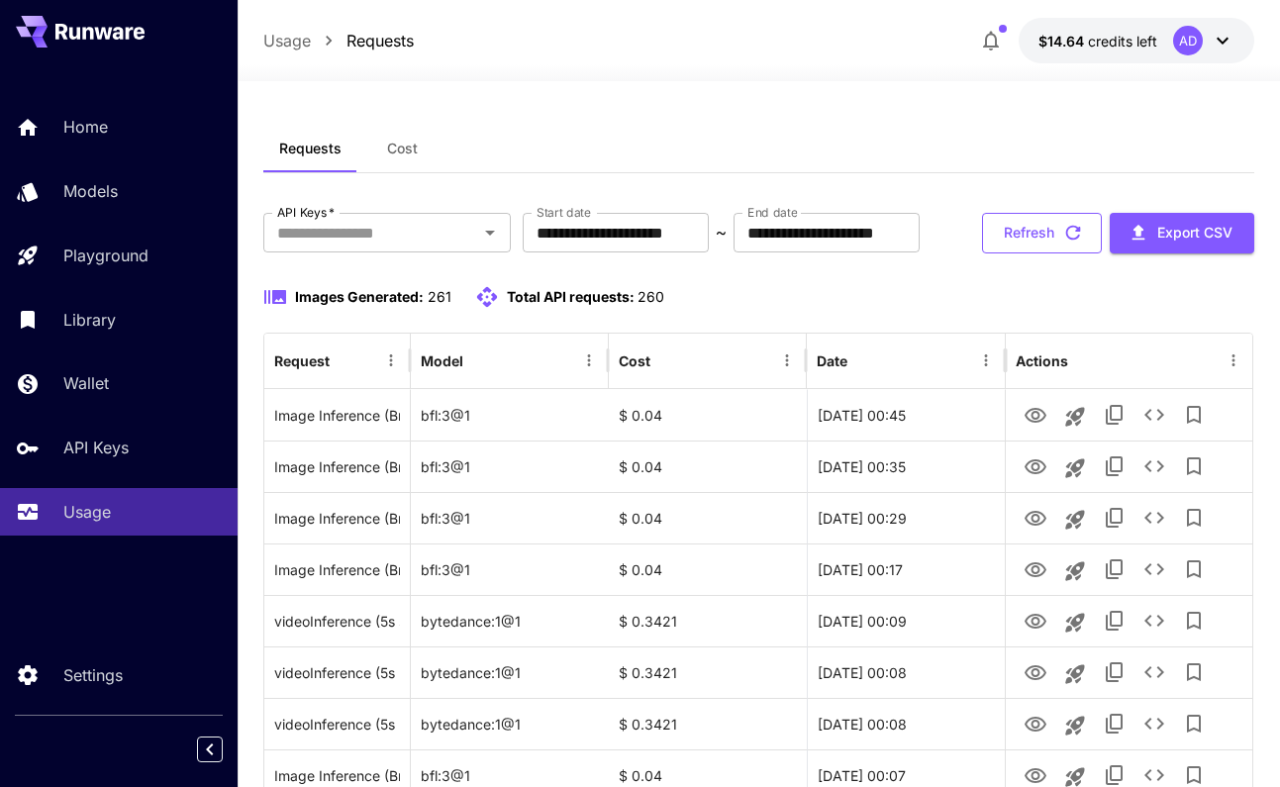
click at [1087, 227] on button "Refresh" at bounding box center [1042, 233] width 120 height 41
click at [1049, 246] on button "Refresh" at bounding box center [1042, 233] width 120 height 41
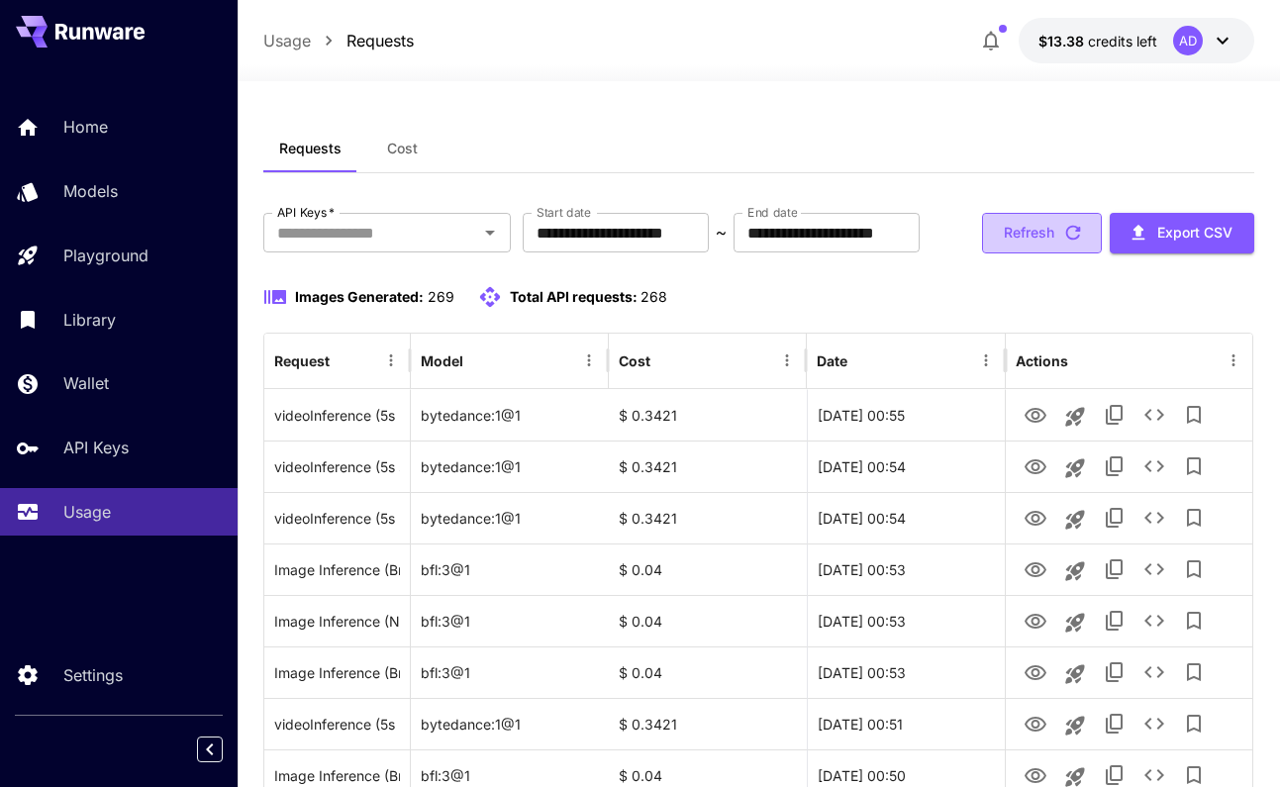
click at [1026, 230] on button "Refresh" at bounding box center [1042, 233] width 120 height 41
